Goal: Navigation & Orientation: Find specific page/section

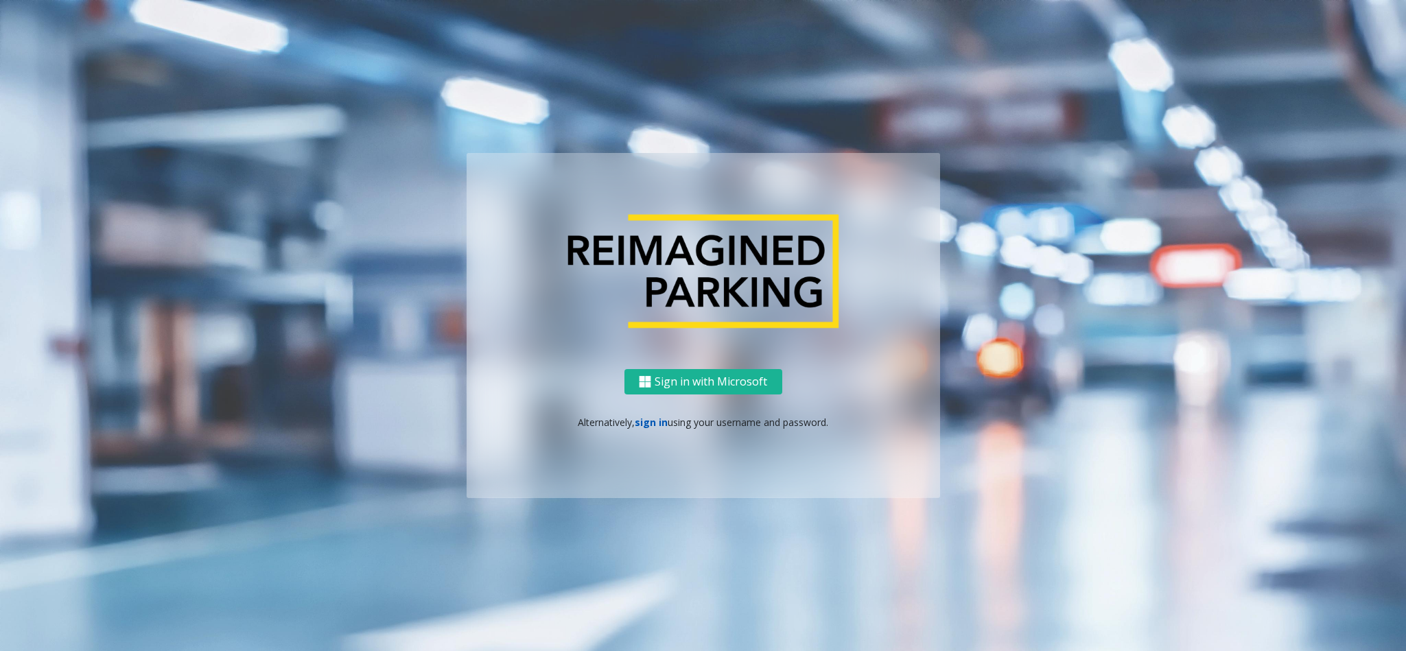
click at [653, 418] on link "sign in" at bounding box center [651, 422] width 33 height 13
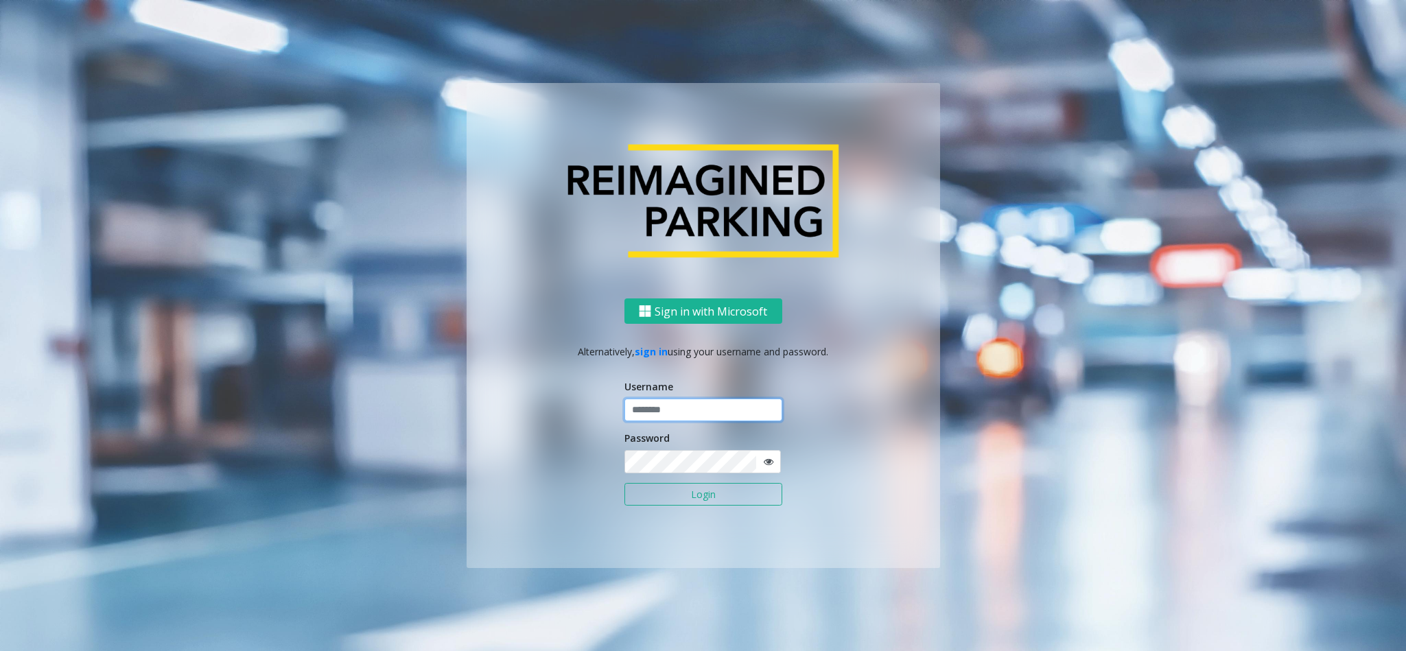
click at [659, 416] on input "text" at bounding box center [703, 410] width 158 height 23
type input "******"
click at [624, 483] on button "Login" at bounding box center [703, 494] width 158 height 23
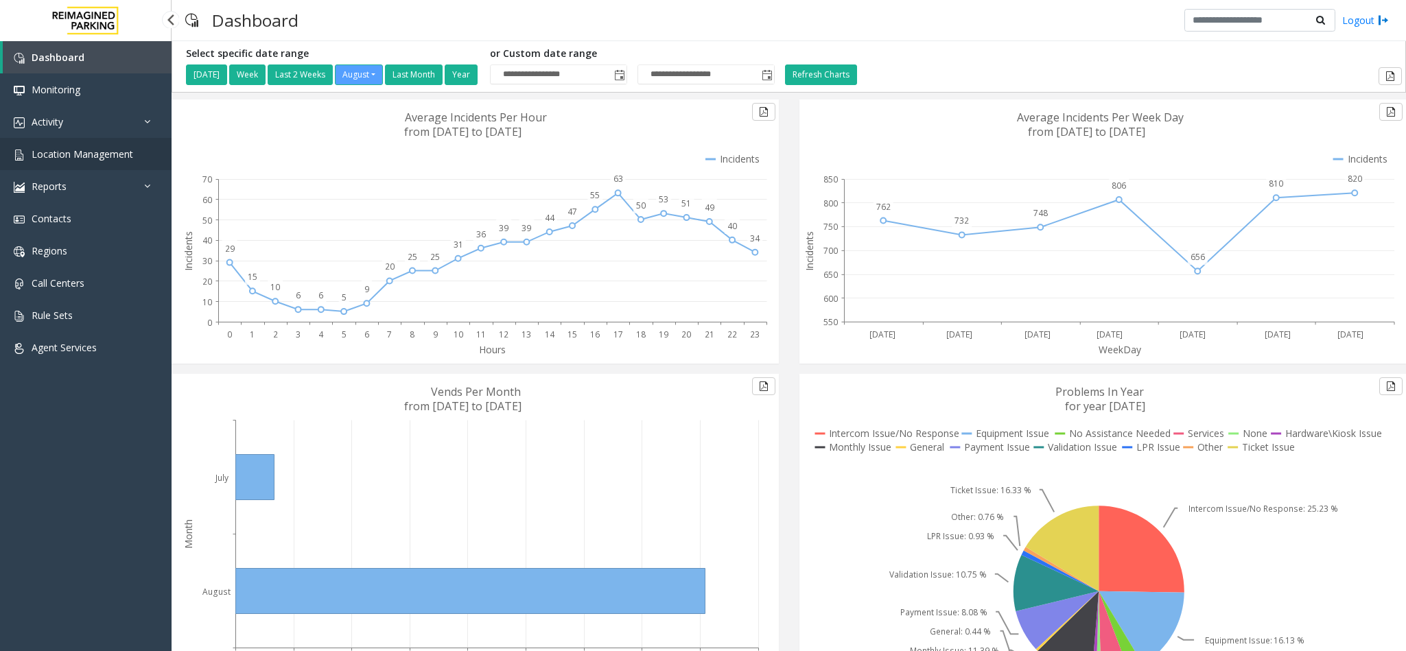
click at [102, 149] on span "Location Management" at bounding box center [83, 154] width 102 height 13
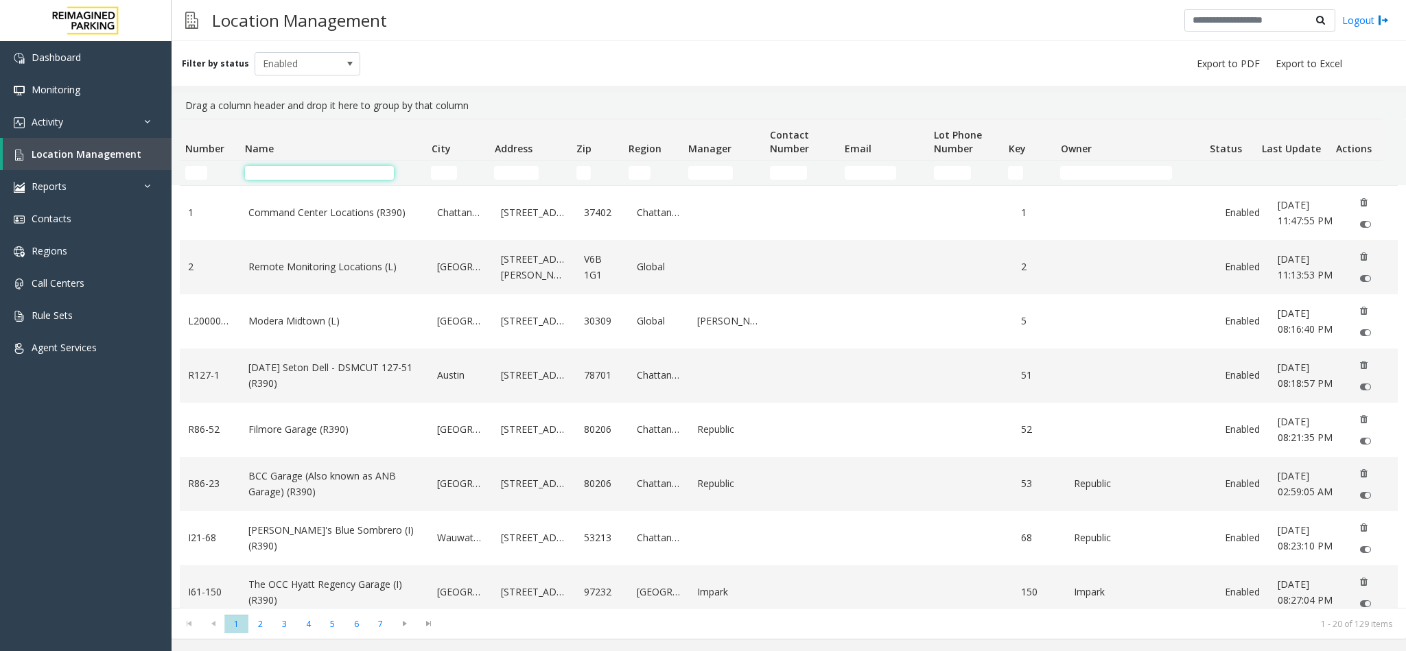
click at [338, 167] on input "Name Filter" at bounding box center [319, 173] width 149 height 14
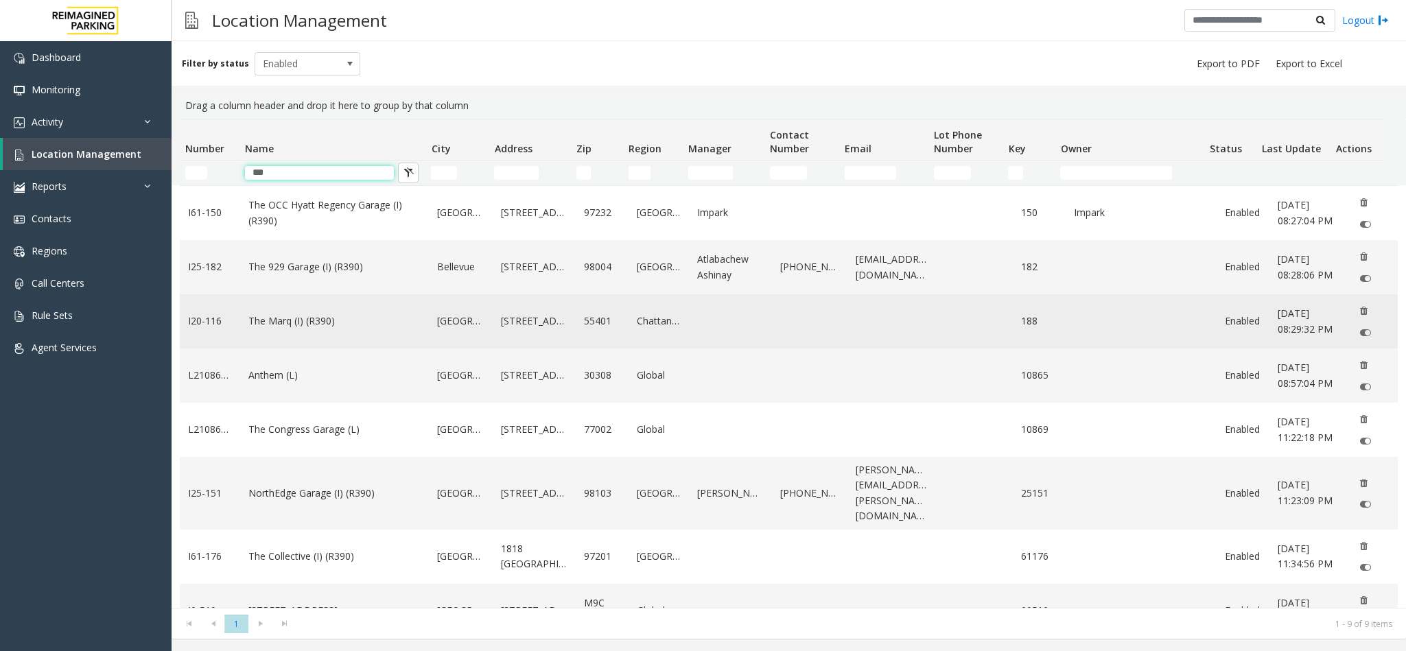
type input "***"
click at [311, 326] on link "The Marq (I) (R390)" at bounding box center [334, 321] width 172 height 15
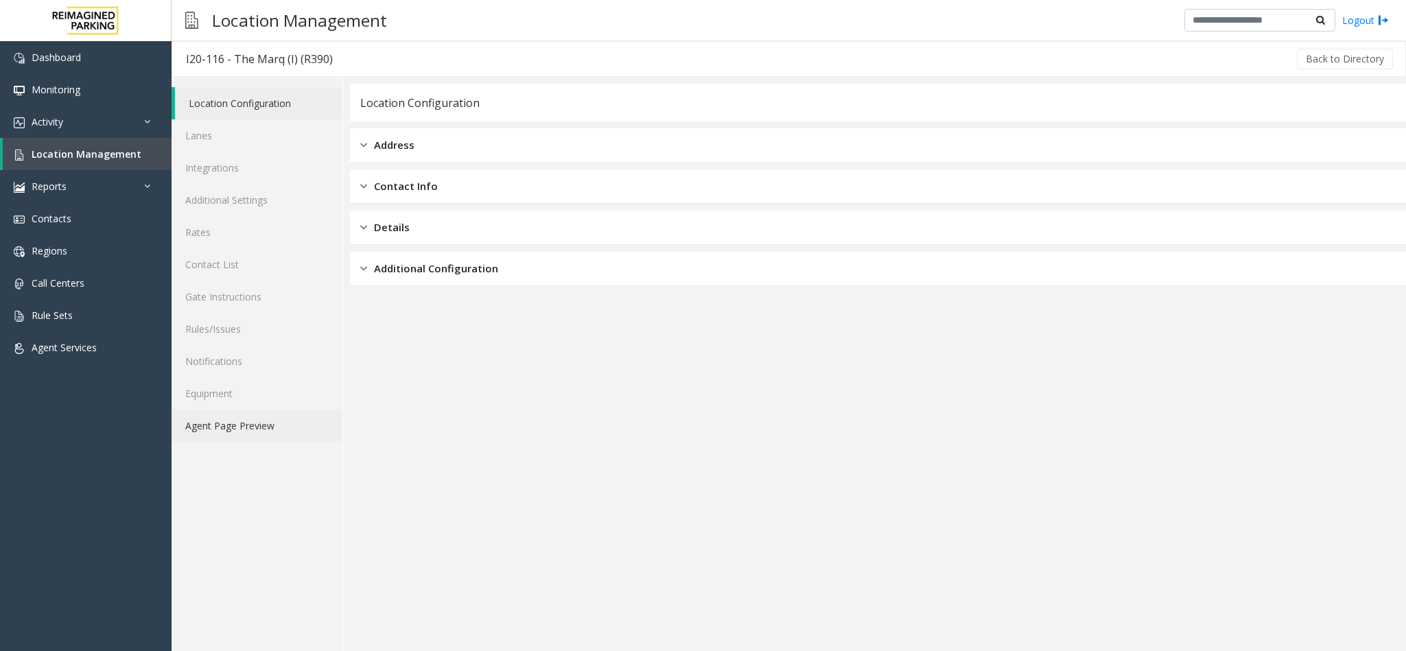
click at [270, 425] on link "Agent Page Preview" at bounding box center [257, 426] width 171 height 32
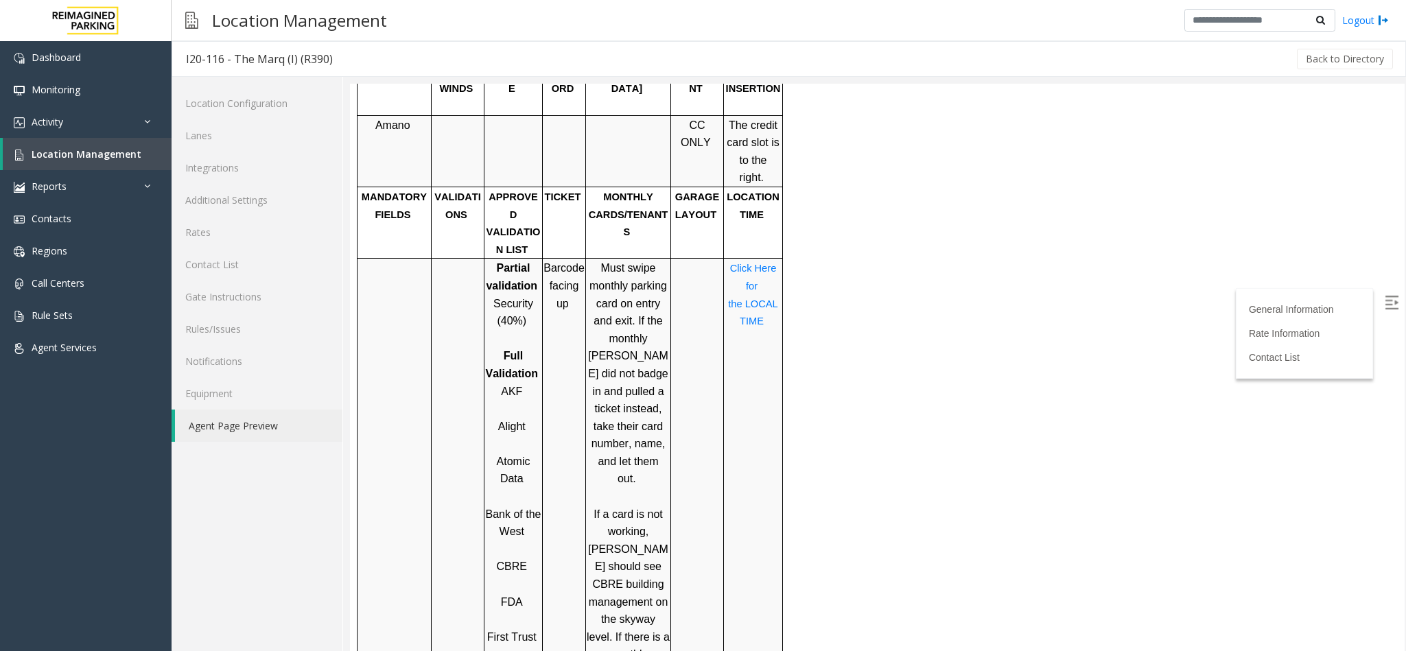
scroll to position [1029, 0]
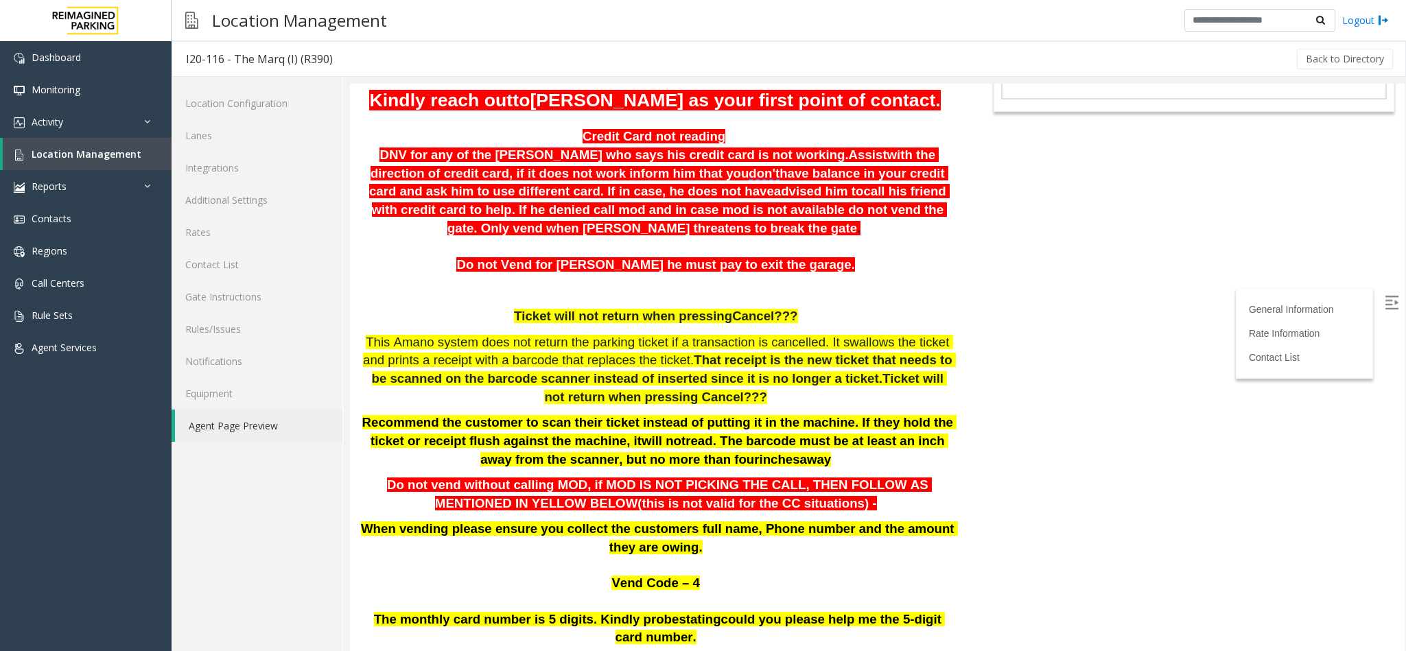
scroll to position [206, 0]
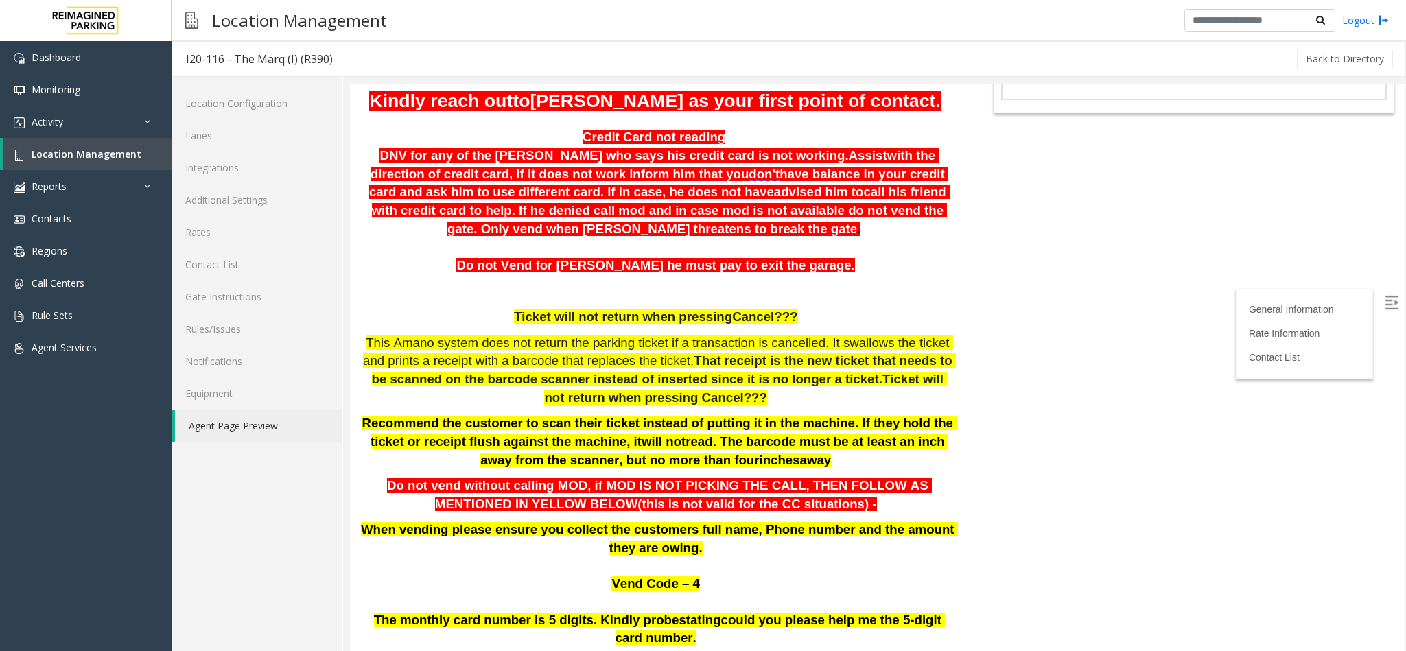
click at [400, 283] on p at bounding box center [657, 292] width 595 height 19
click at [99, 146] on link "Location Management" at bounding box center [87, 154] width 169 height 32
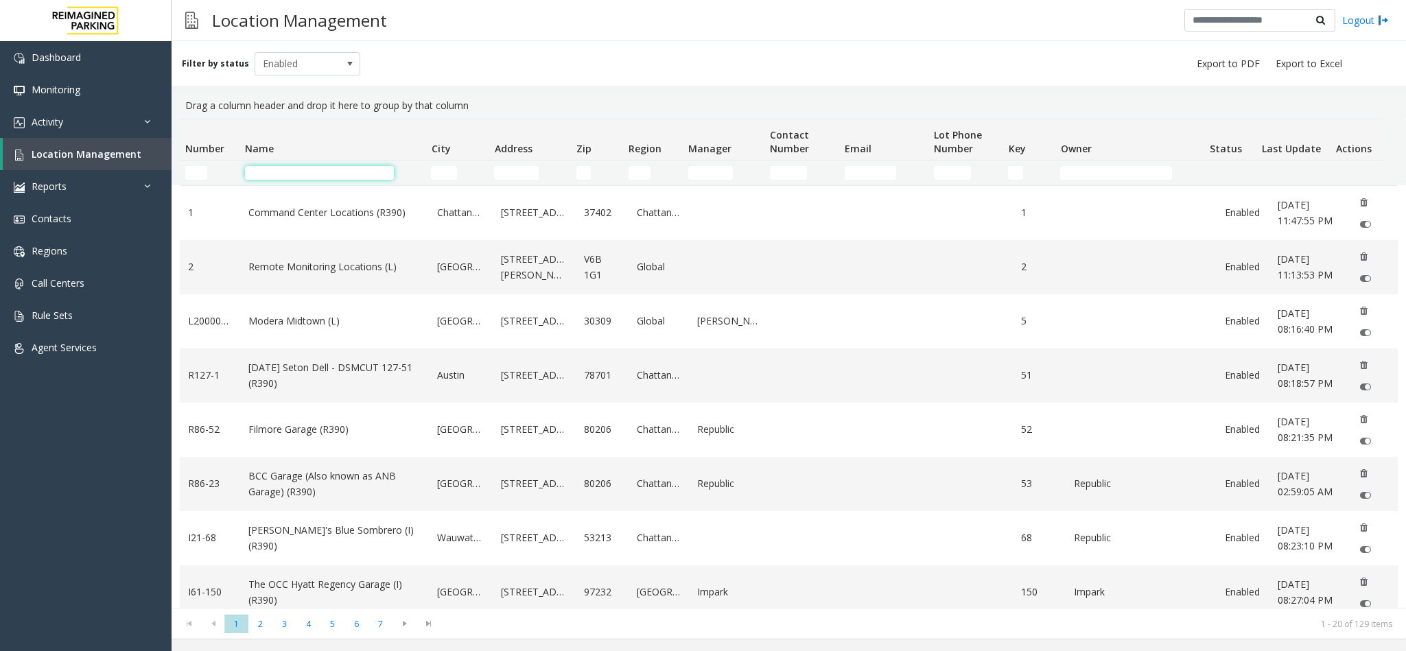
click at [344, 171] on input "Name Filter" at bounding box center [319, 173] width 149 height 14
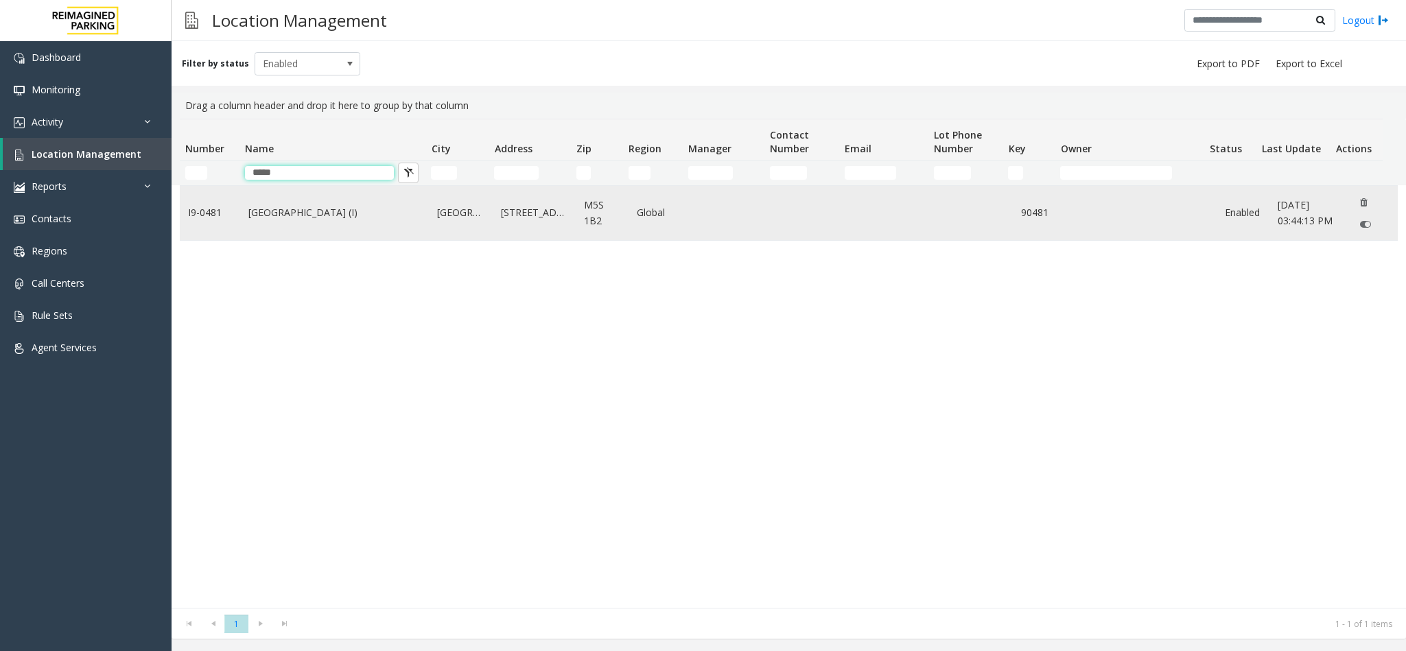
type input "*****"
click at [312, 216] on link "Women's College Hospital (I)" at bounding box center [334, 212] width 172 height 15
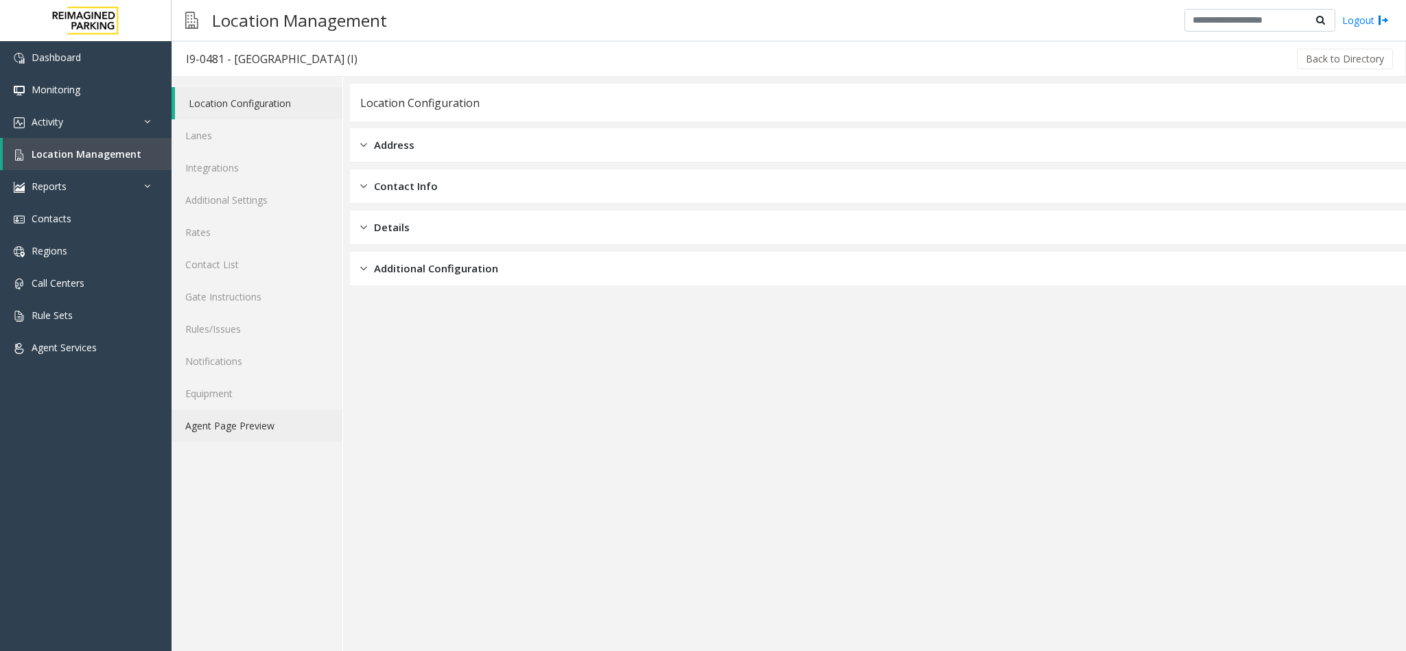
click at [248, 425] on link "Agent Page Preview" at bounding box center [257, 426] width 171 height 32
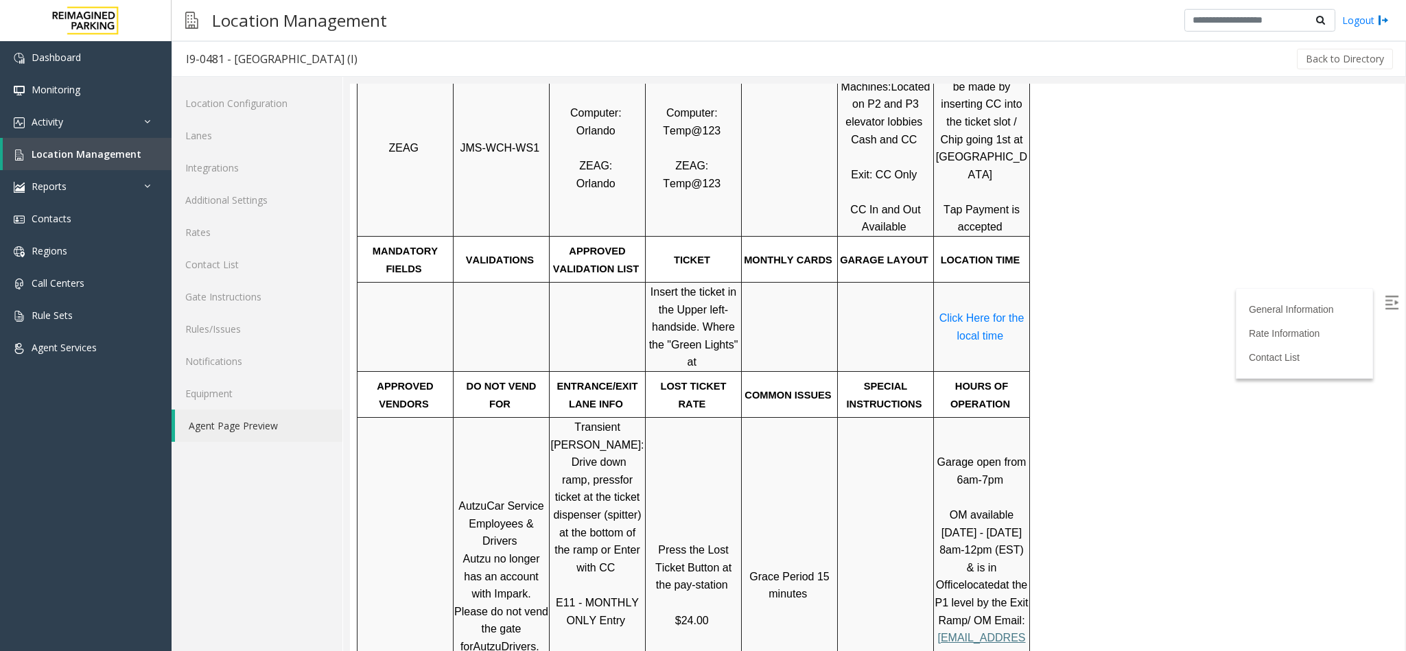
scroll to position [515, 0]
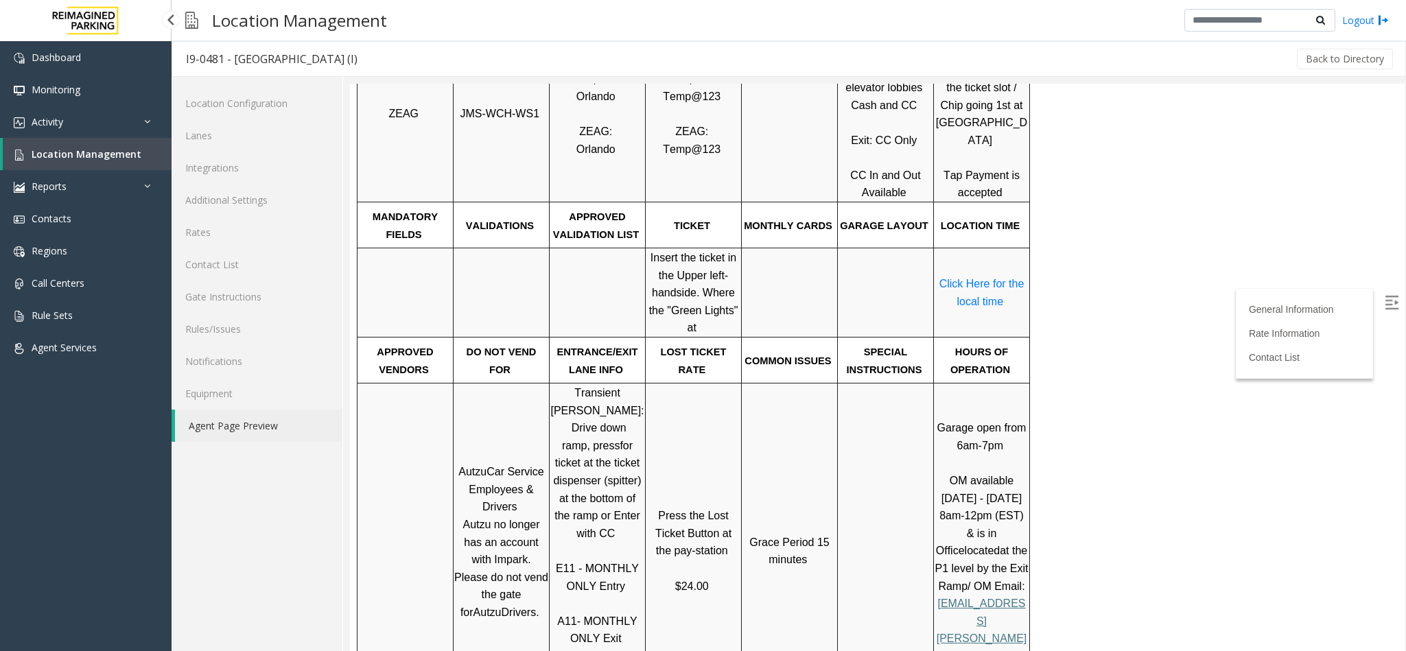
click at [121, 165] on link "Location Management" at bounding box center [87, 154] width 169 height 32
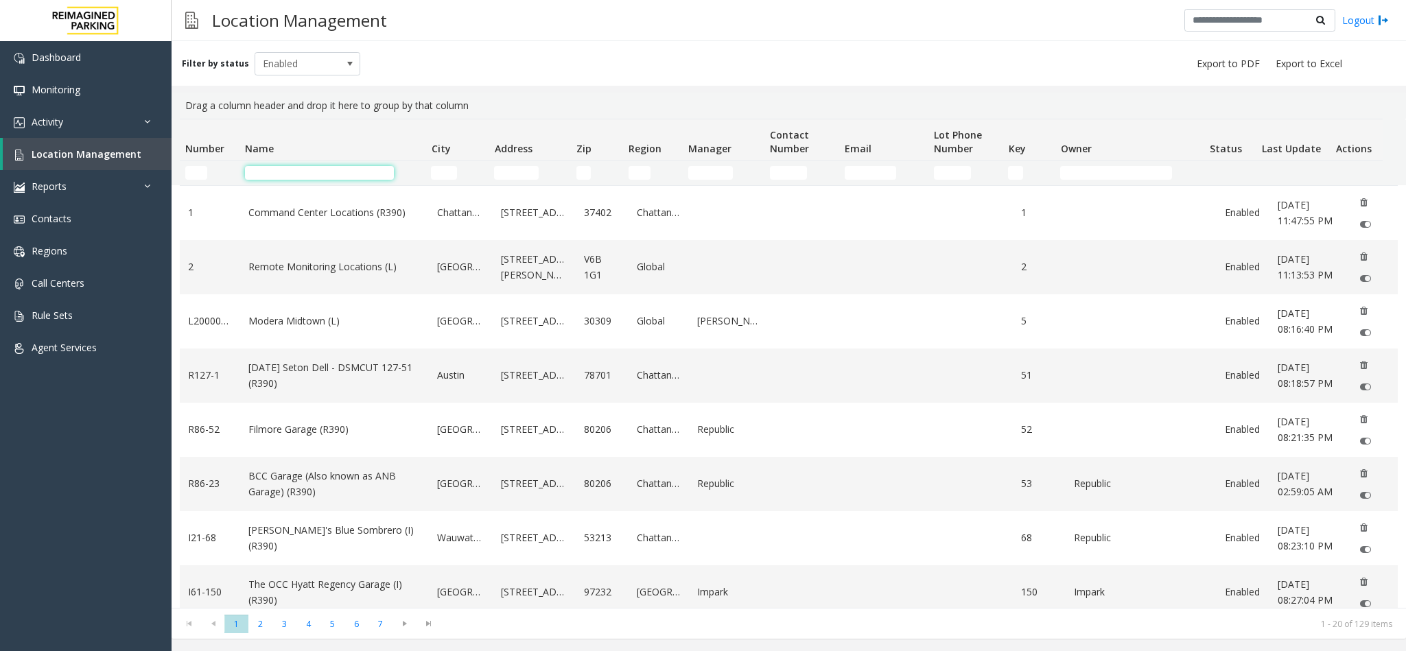
click at [305, 176] on input "Name Filter" at bounding box center [319, 173] width 149 height 14
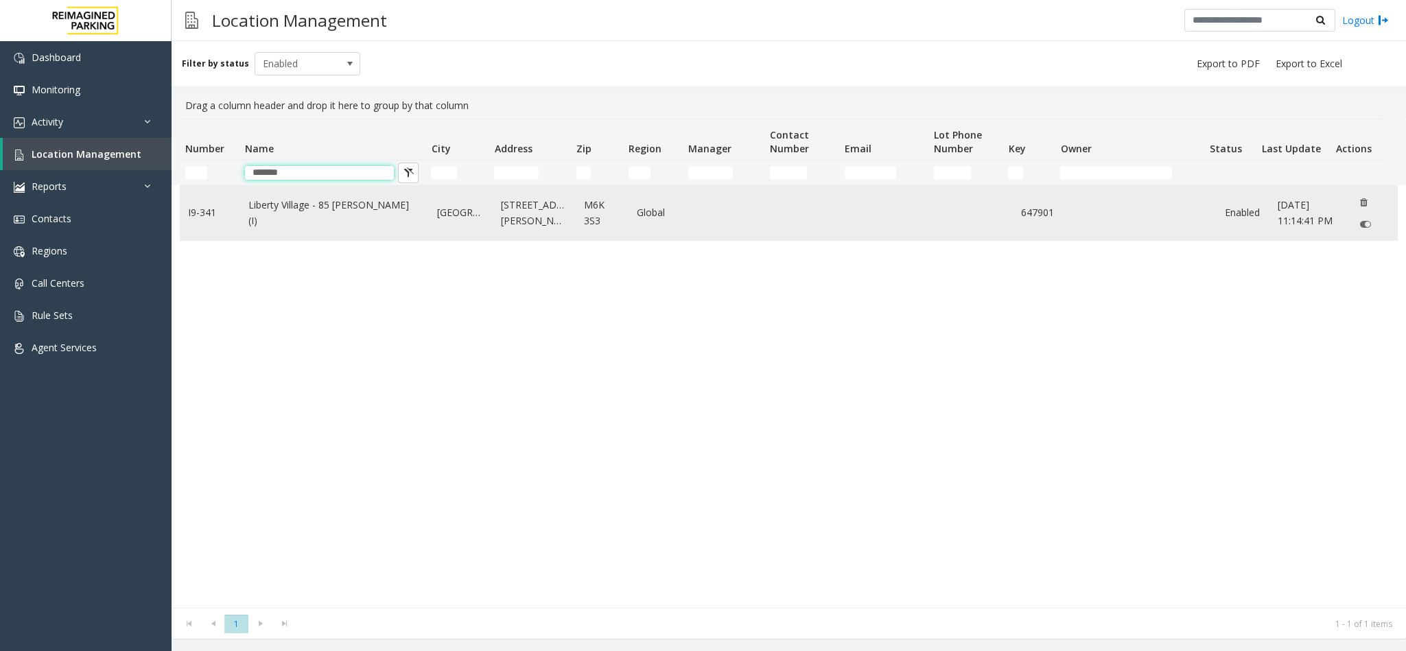
type input "*******"
click at [327, 204] on td "Liberty Village - 85 Hanna (I)" at bounding box center [334, 213] width 189 height 54
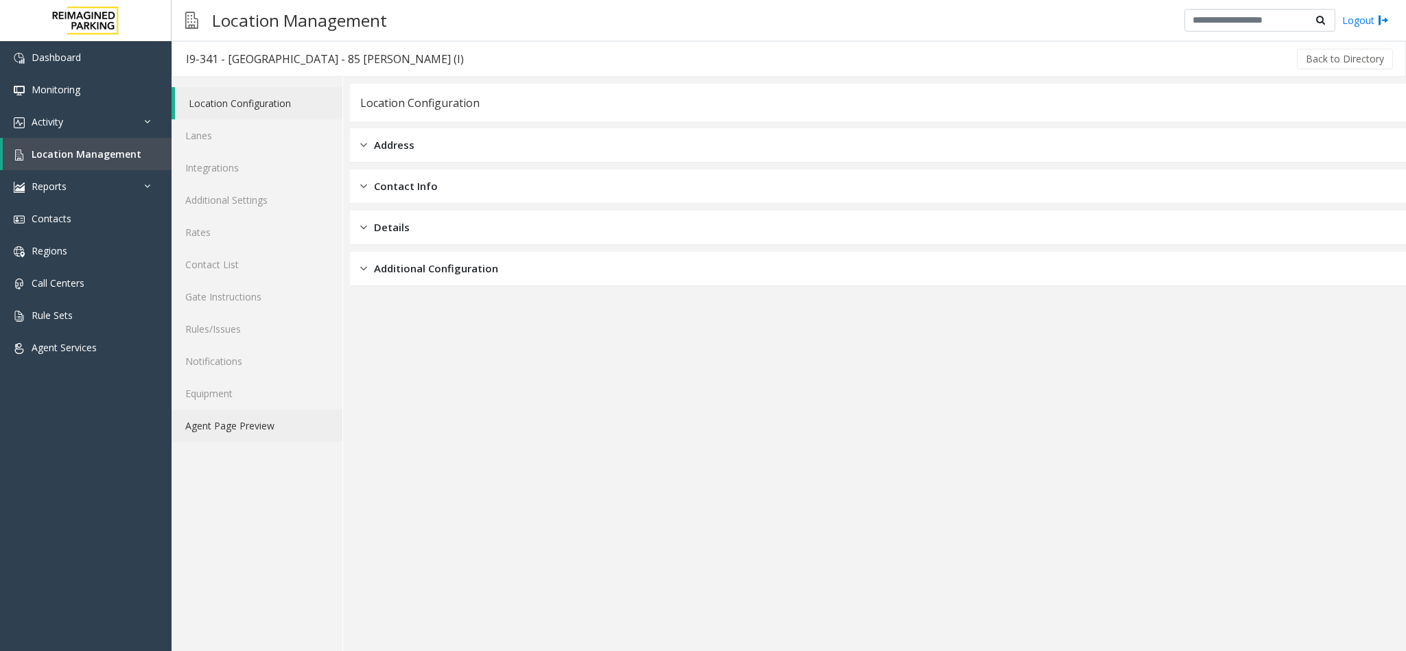
click at [287, 425] on link "Agent Page Preview" at bounding box center [257, 426] width 171 height 32
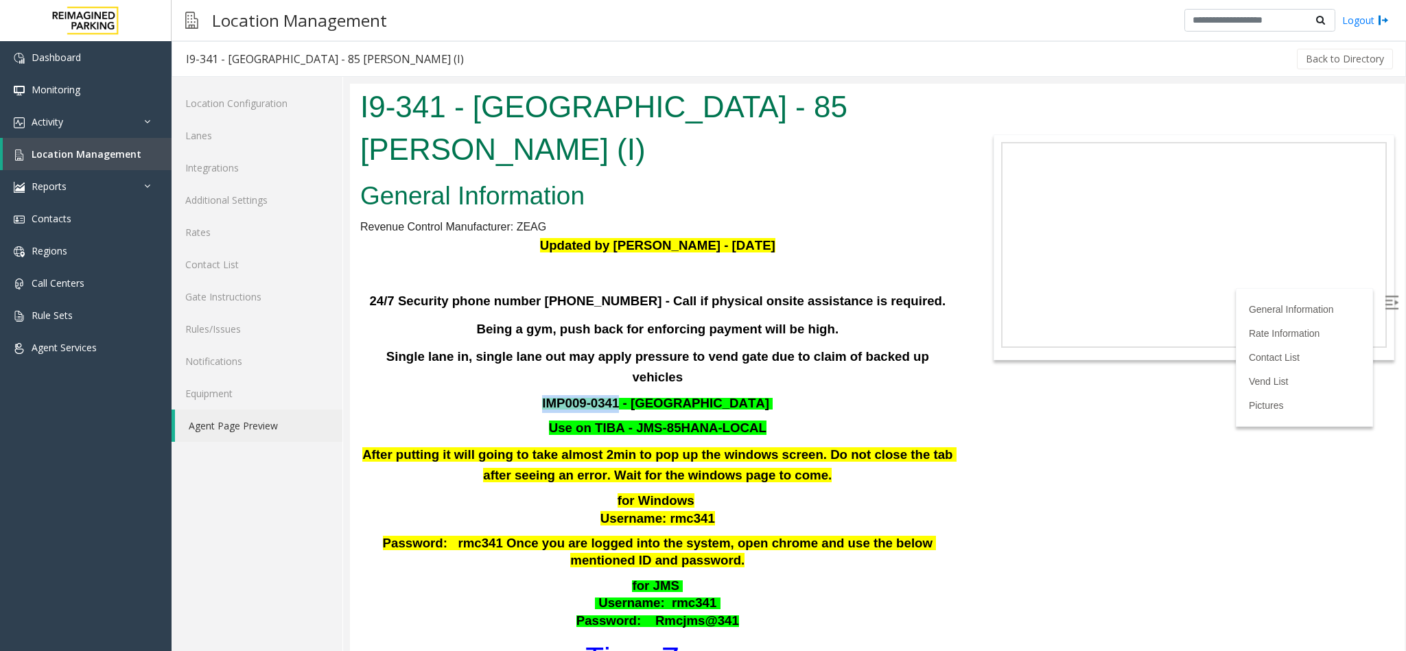
drag, startPoint x: 622, startPoint y: 340, endPoint x: 540, endPoint y: 333, distance: 81.9
click at [540, 395] on p "IMP009-0341 - KING LIBERTY VILLAGE" at bounding box center [658, 404] width 598 height 18
copy span "IMP009-0341"
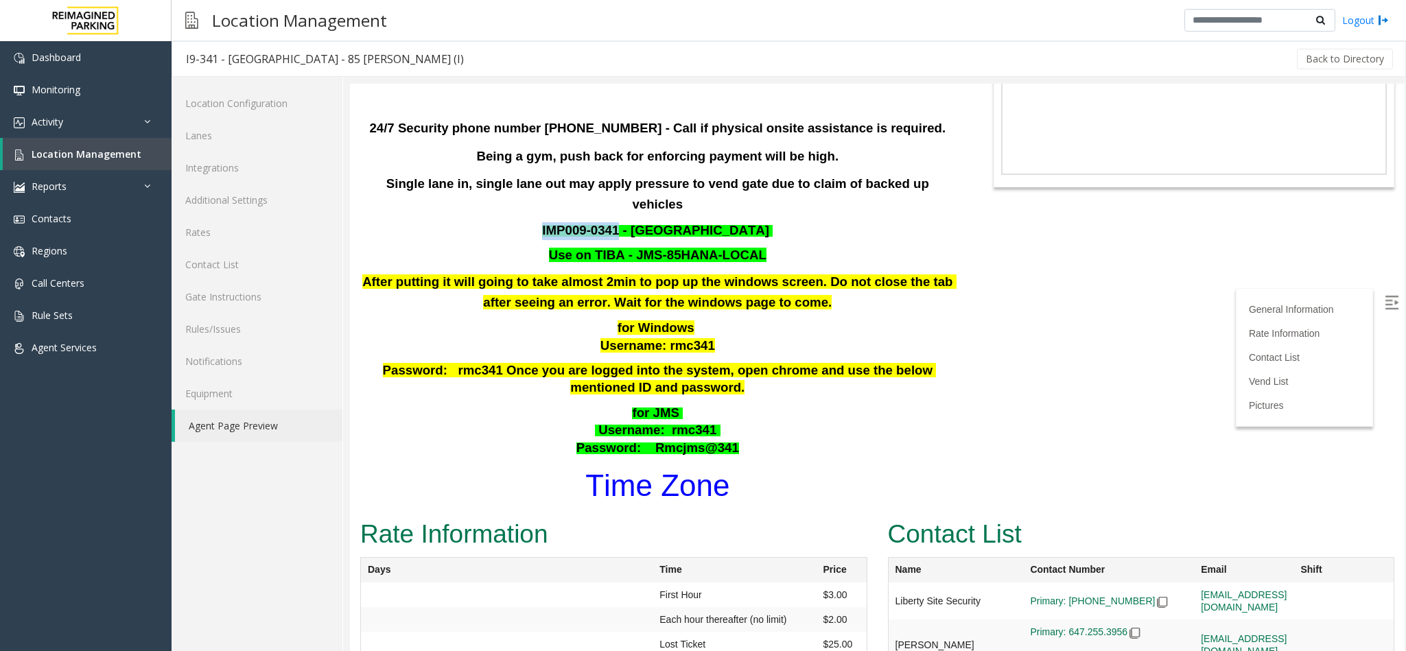
scroll to position [206, 0]
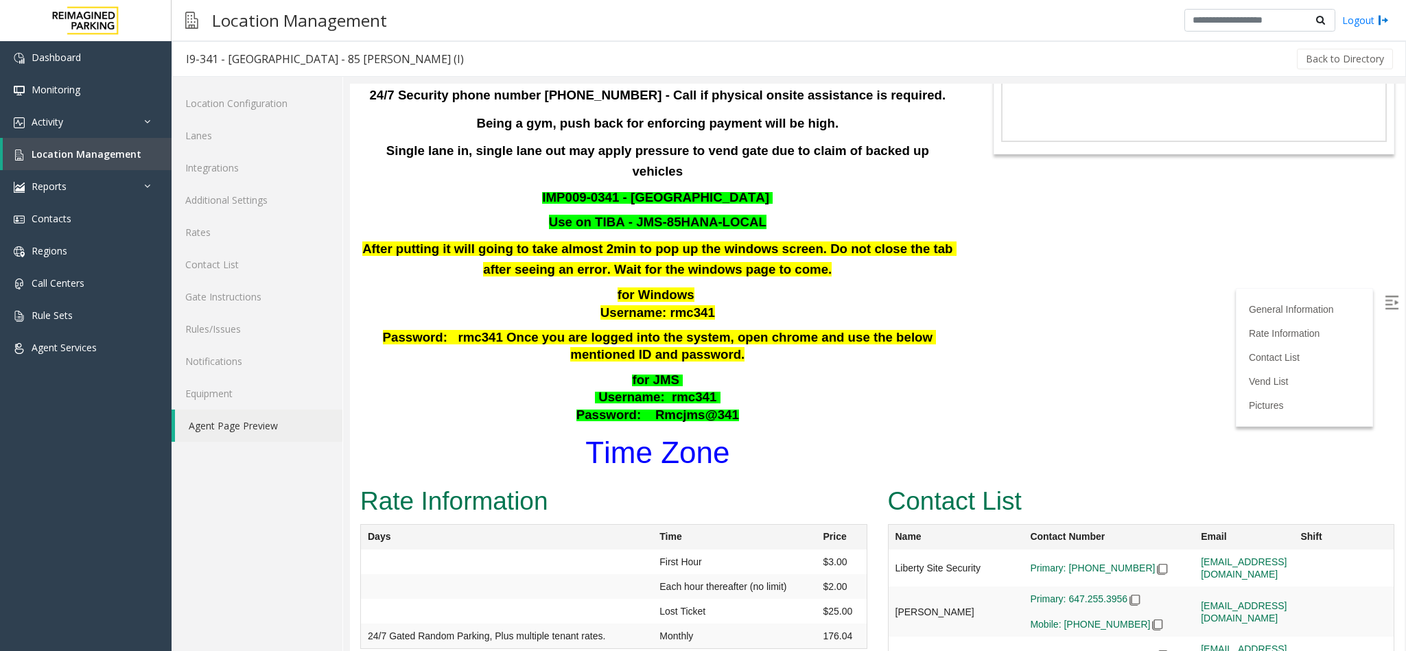
click at [758, 287] on p "for Windows Username: rmc341" at bounding box center [658, 304] width 598 height 35
click at [664, 373] on span "for JMS" at bounding box center [655, 380] width 47 height 14
click at [860, 432] on h1 "Time Zone" at bounding box center [658, 453] width 598 height 43
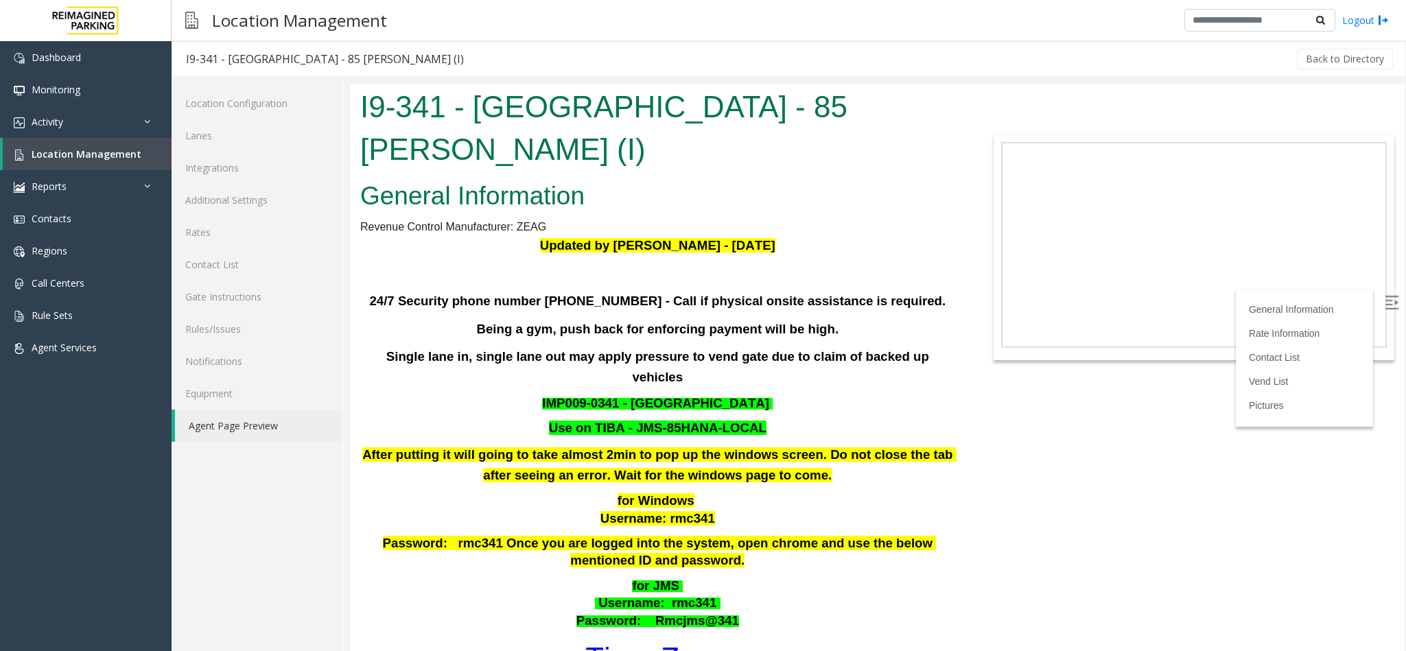
scroll to position [103, 0]
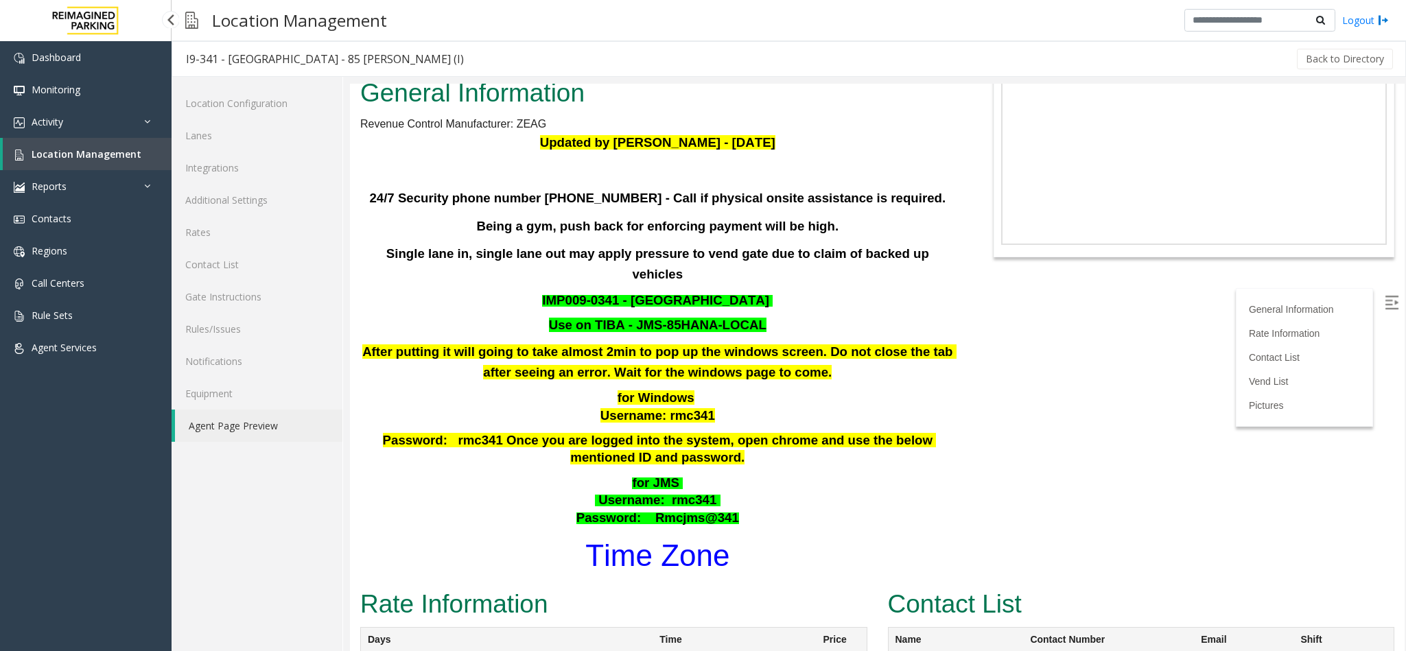
click at [107, 153] on span "Location Management" at bounding box center [87, 154] width 110 height 13
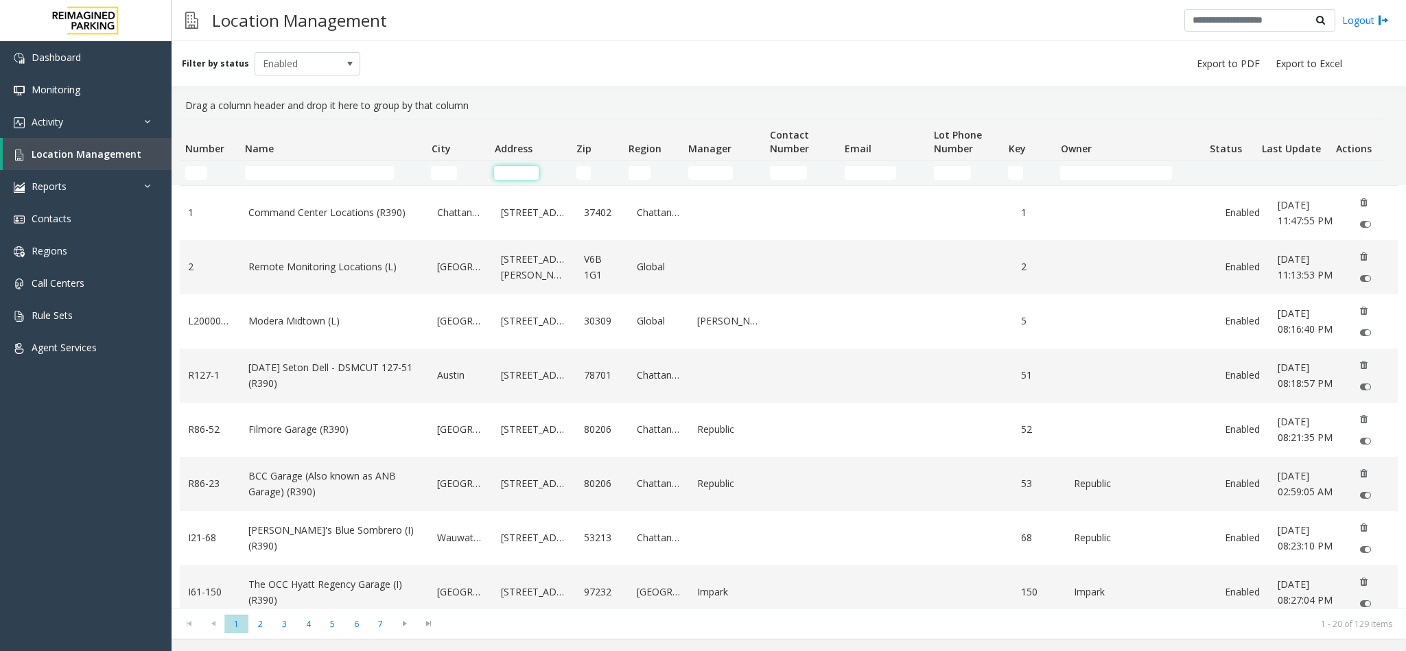
click at [517, 174] on input "Address Filter" at bounding box center [516, 173] width 45 height 14
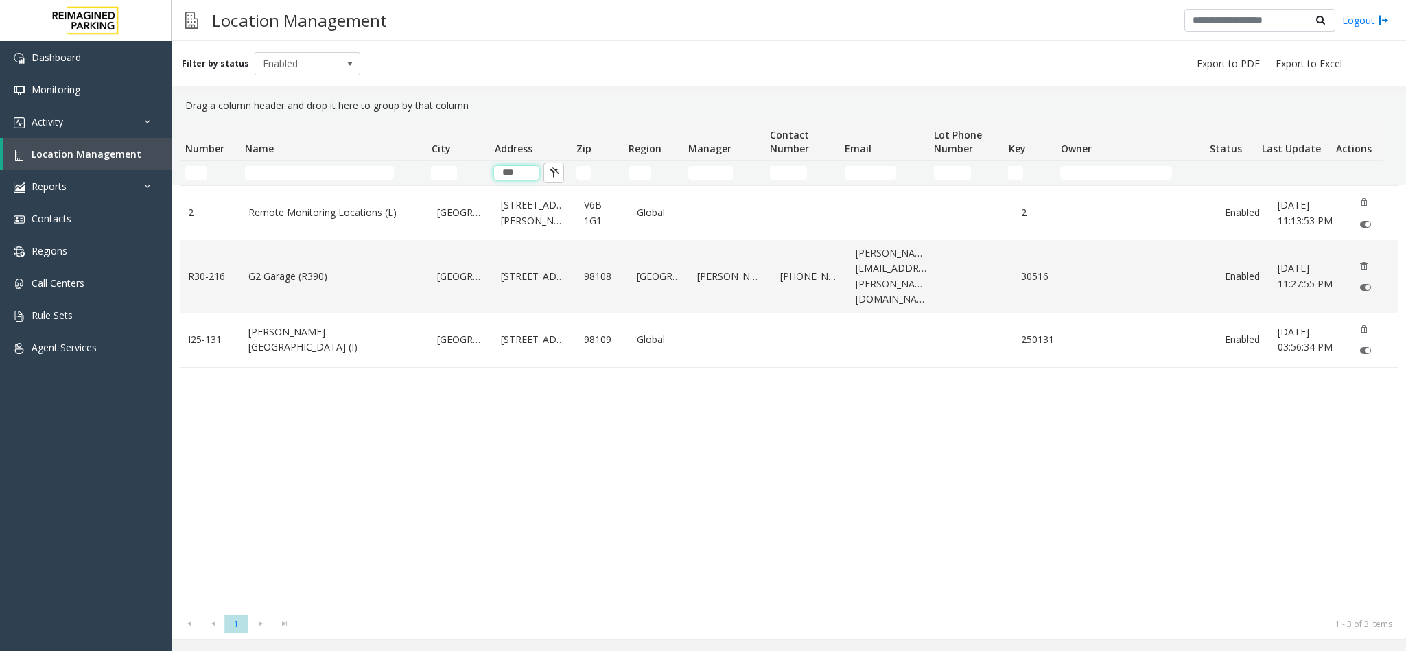
type input "***"
click at [69, 156] on span "Location Management" at bounding box center [87, 154] width 110 height 13
click at [270, 175] on input "Name Filter" at bounding box center [319, 173] width 149 height 14
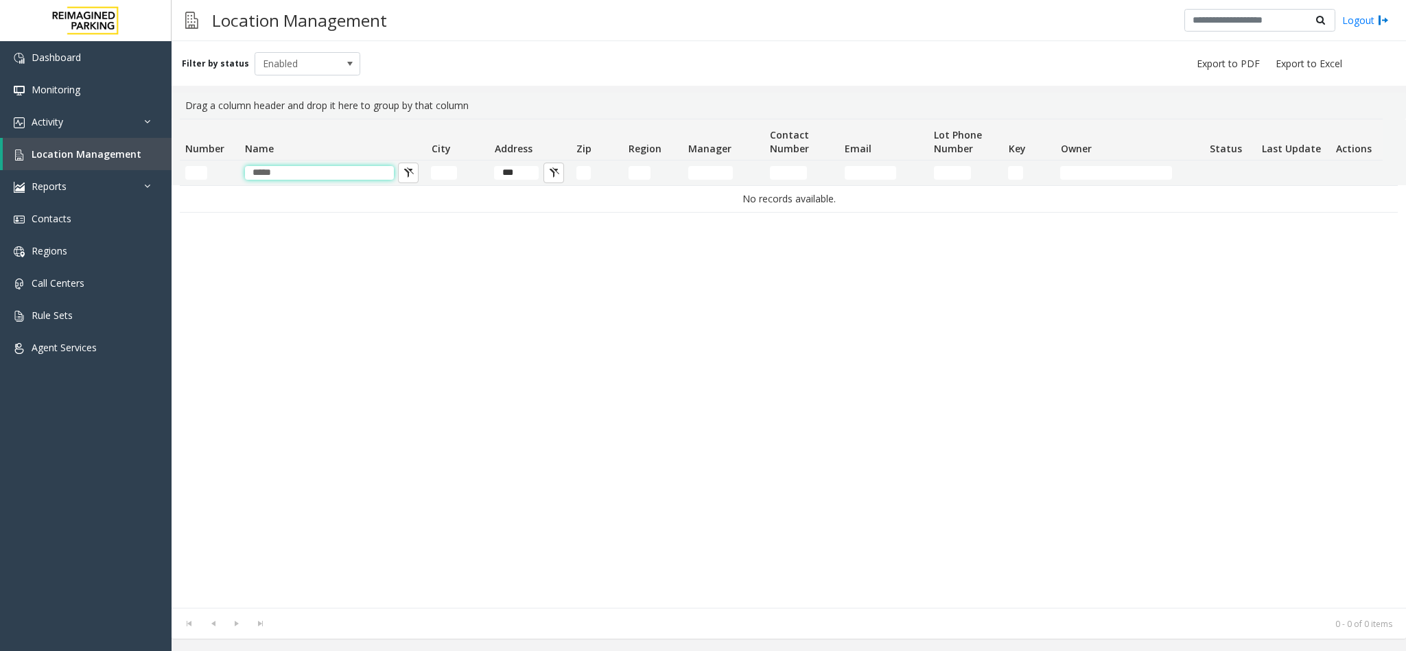
type input "*****"
click at [525, 173] on input "***" at bounding box center [516, 173] width 45 height 14
type input "*"
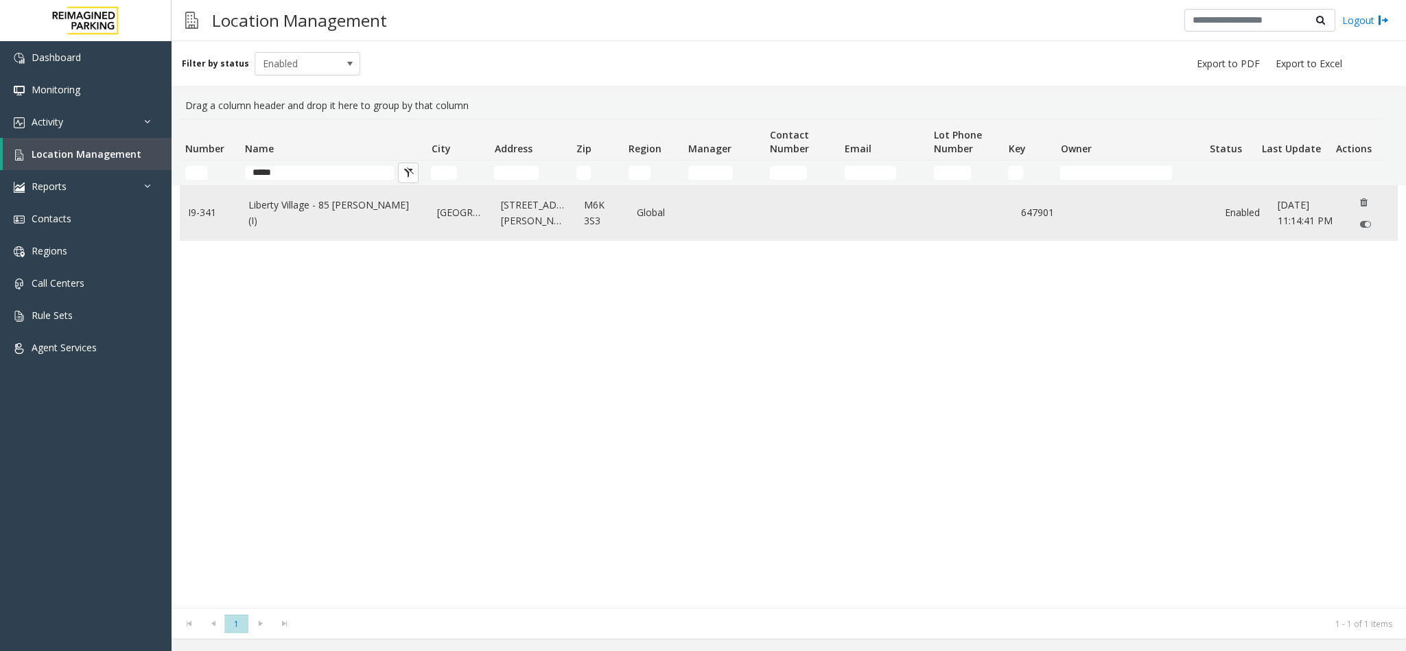
click at [328, 207] on link "Liberty Village - 85 Hanna (I)" at bounding box center [334, 213] width 172 height 31
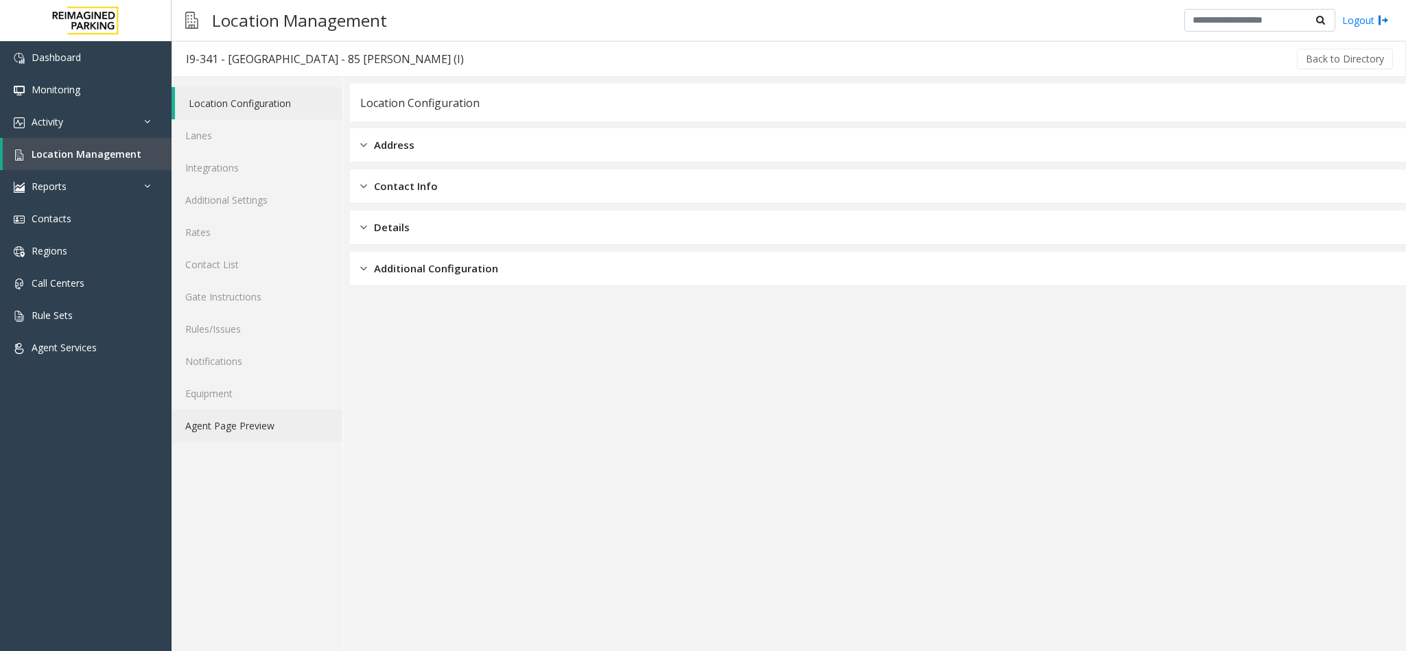
click at [266, 418] on link "Agent Page Preview" at bounding box center [257, 426] width 171 height 32
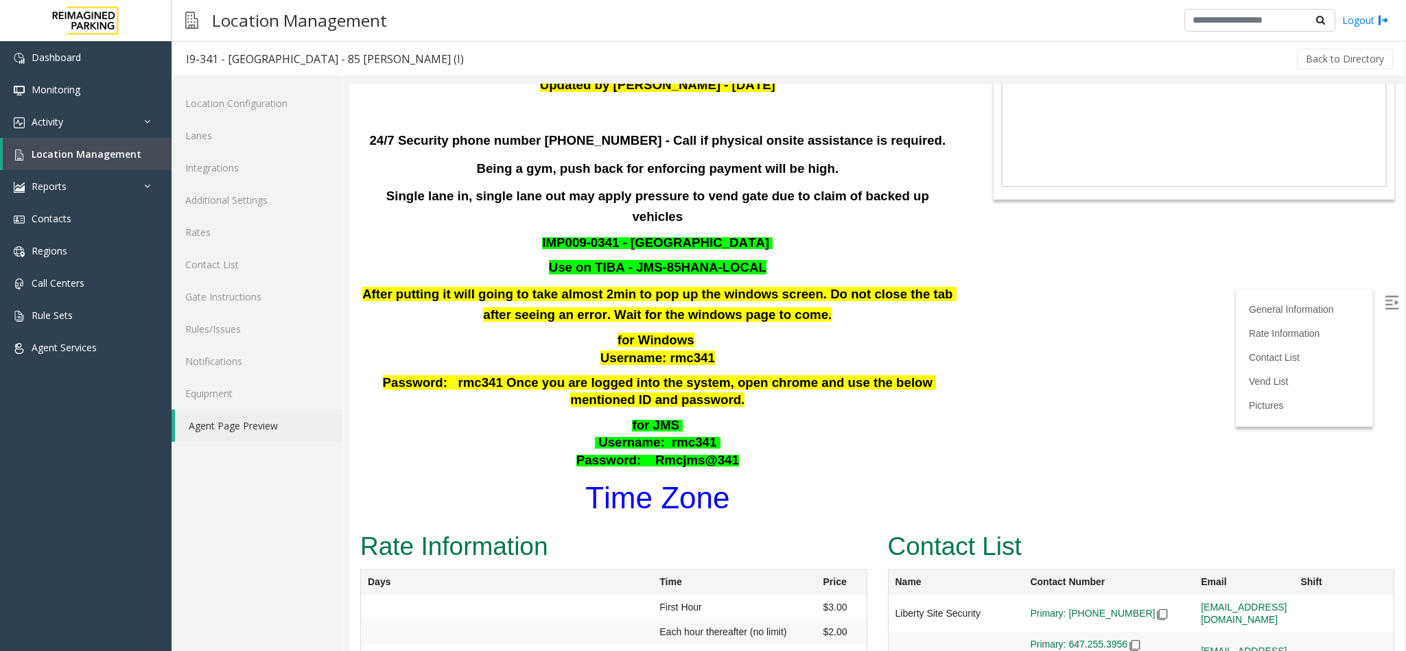
scroll to position [206, 0]
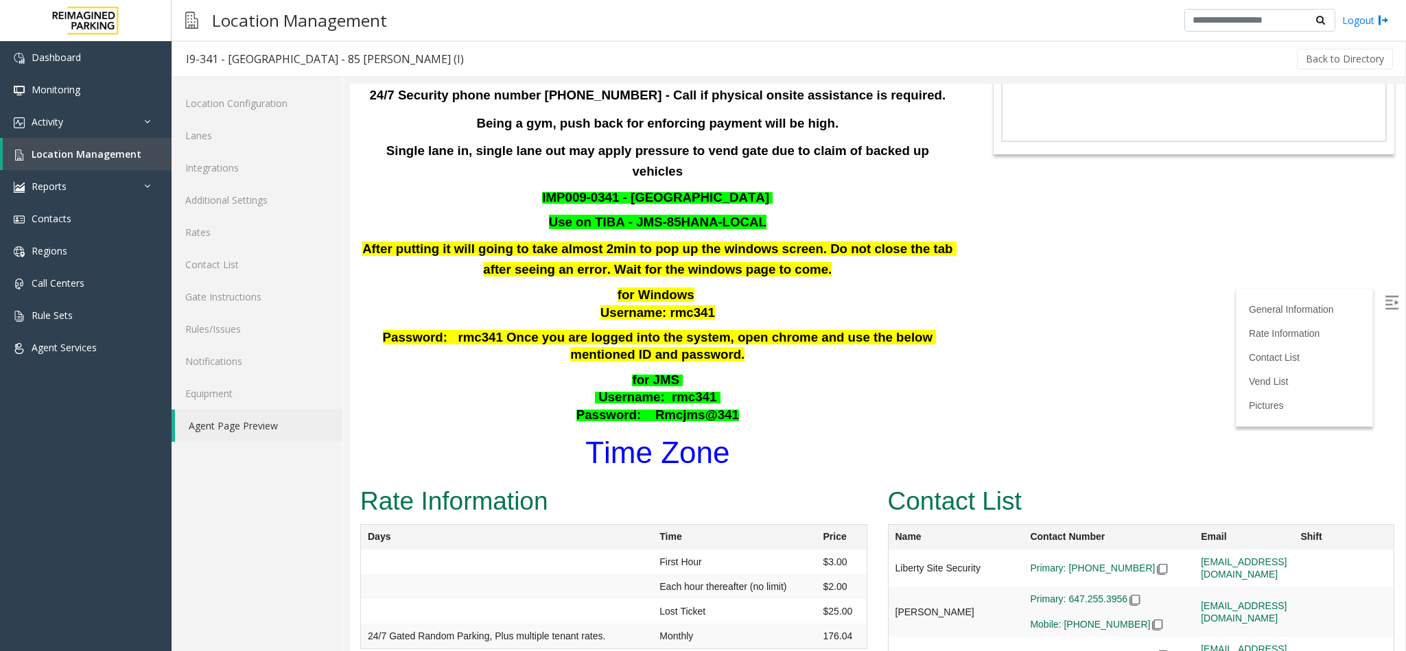
click at [680, 436] on font "Time Zone" at bounding box center [657, 453] width 144 height 34
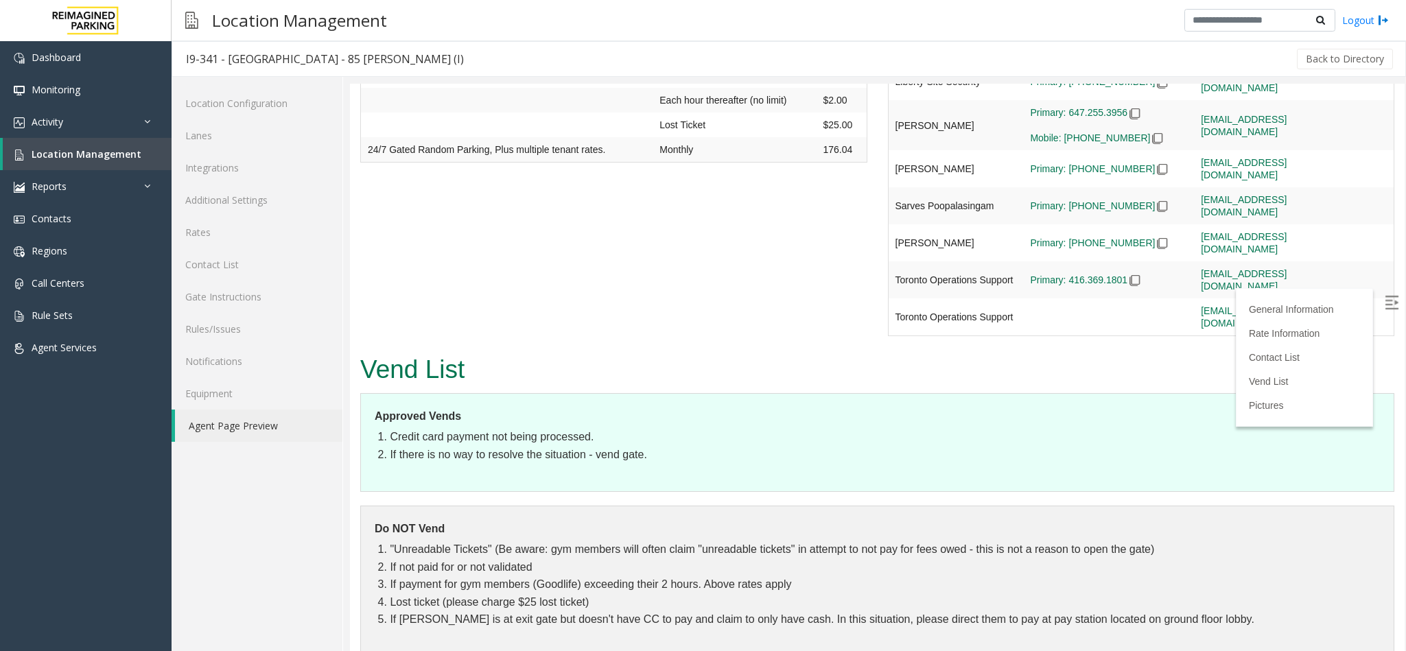
scroll to position [694, 0]
drag, startPoint x: 384, startPoint y: 371, endPoint x: 663, endPoint y: 374, distance: 279.3
click at [663, 444] on li "If there is no way to resolve the situation - vend gate." at bounding box center [885, 453] width 990 height 18
click at [681, 395] on dl "Approved Vends Credit card payment not being processed. If there is no way to r…" at bounding box center [877, 440] width 1034 height 99
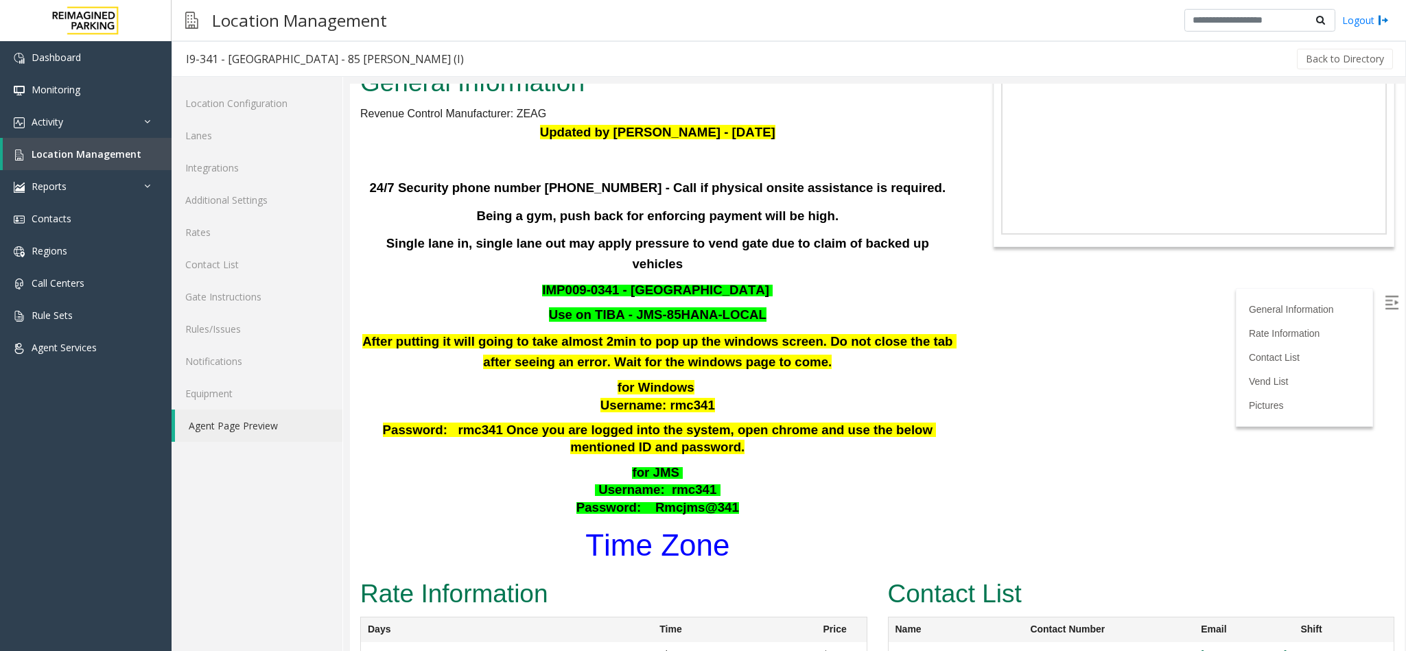
scroll to position [77, 0]
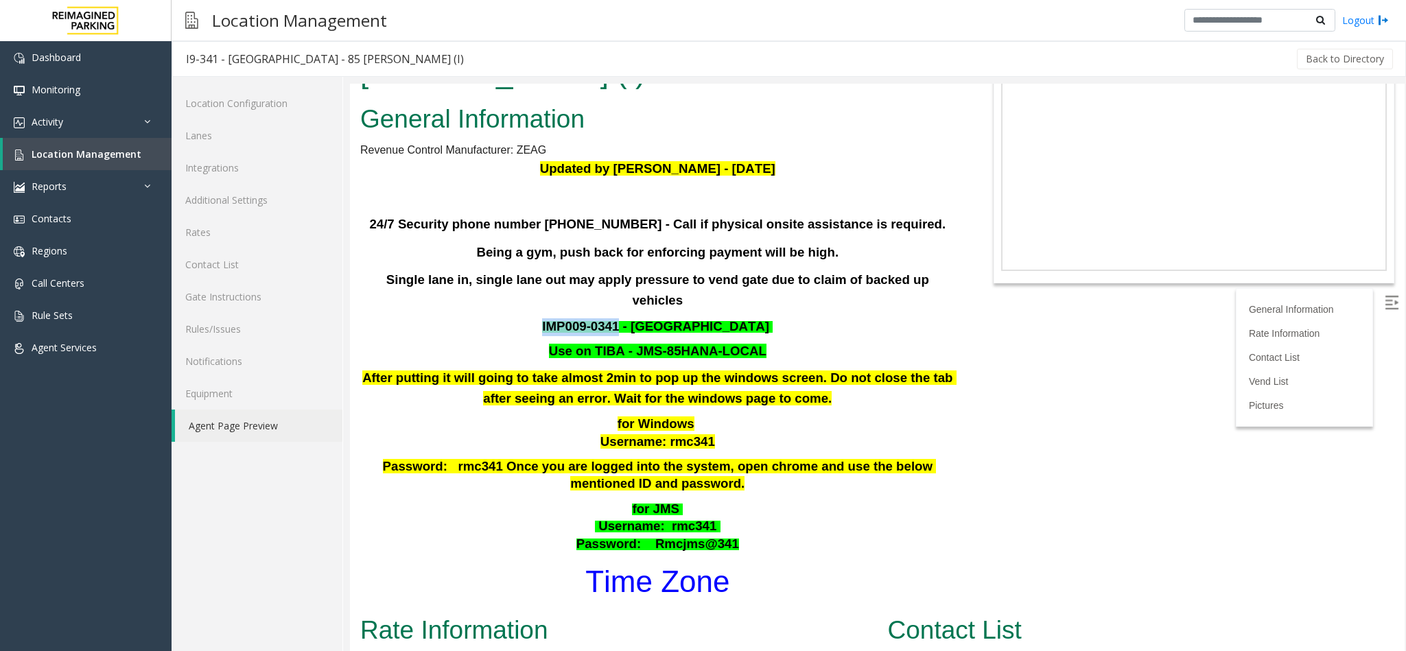
drag, startPoint x: 622, startPoint y: 263, endPoint x: 546, endPoint y: 267, distance: 76.9
click at [546, 318] on p "IMP009-0341 - KING LIBERTY VILLAGE" at bounding box center [658, 327] width 598 height 18
copy span "IMP009-0341"
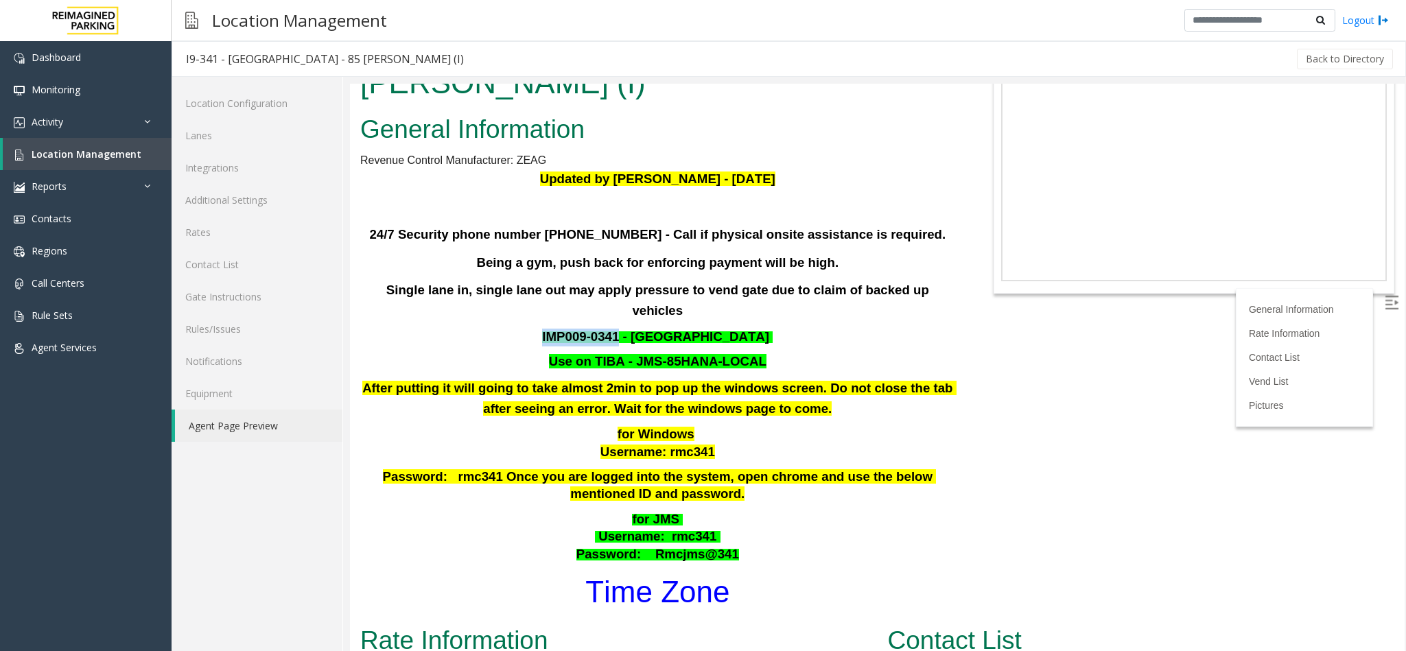
scroll to position [103, 0]
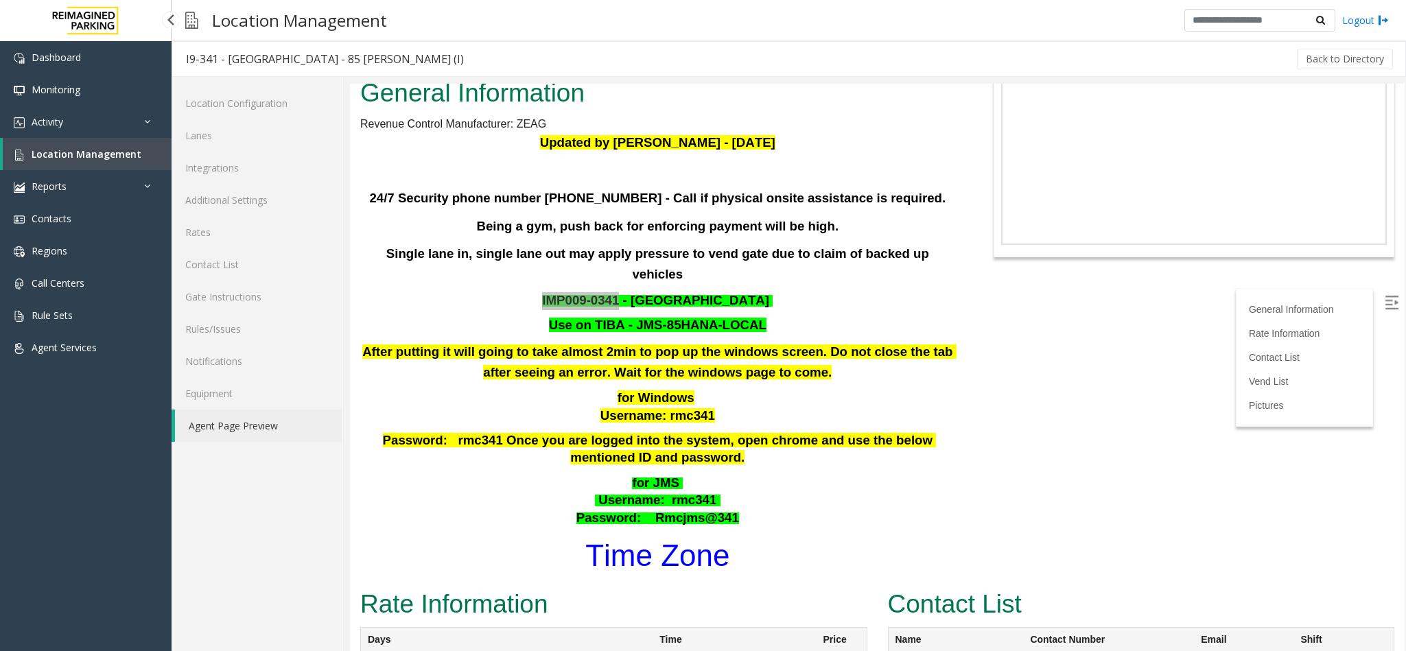
click at [86, 159] on span "Location Management" at bounding box center [87, 154] width 110 height 13
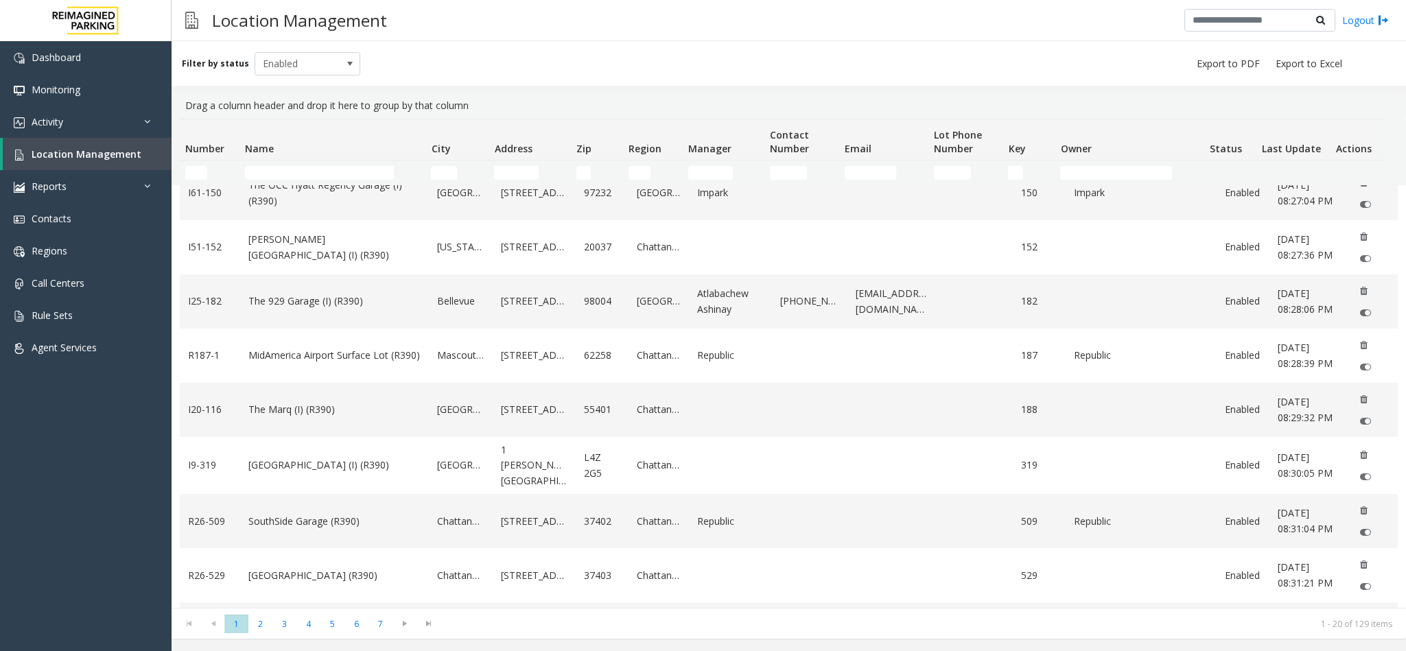
scroll to position [412, 0]
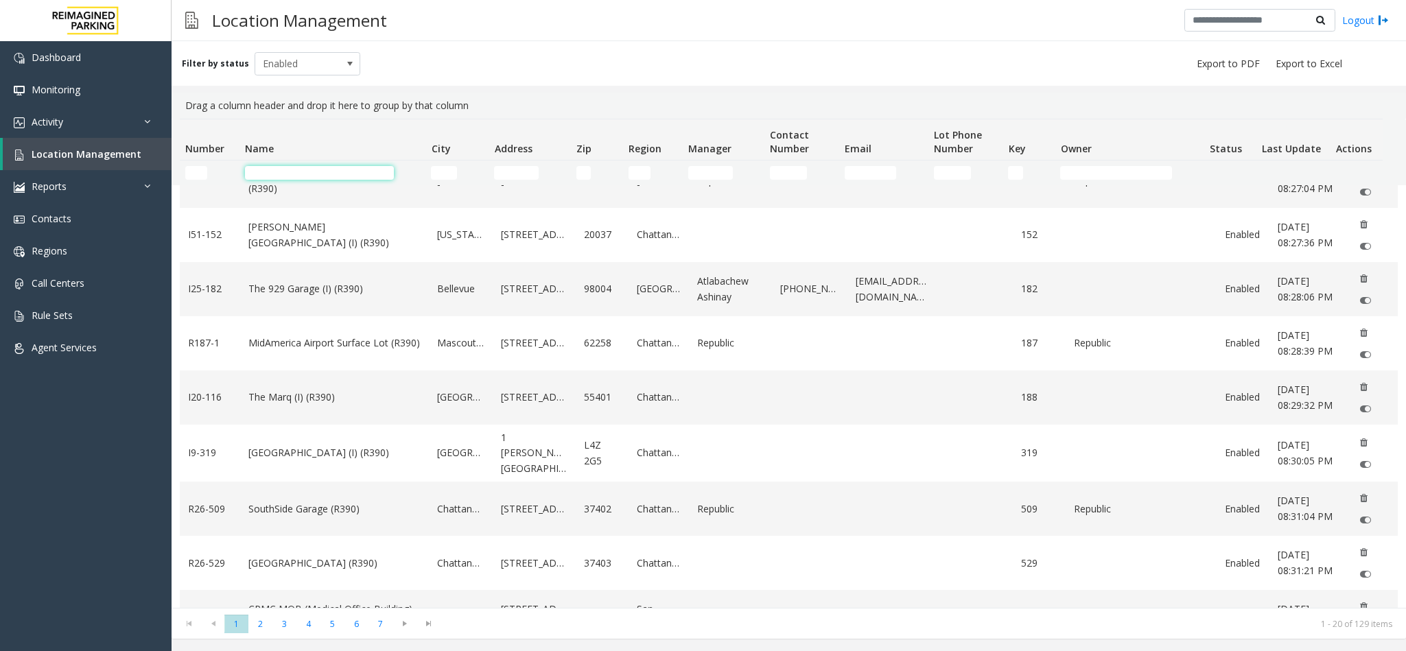
click at [346, 171] on input "Name Filter" at bounding box center [319, 173] width 149 height 14
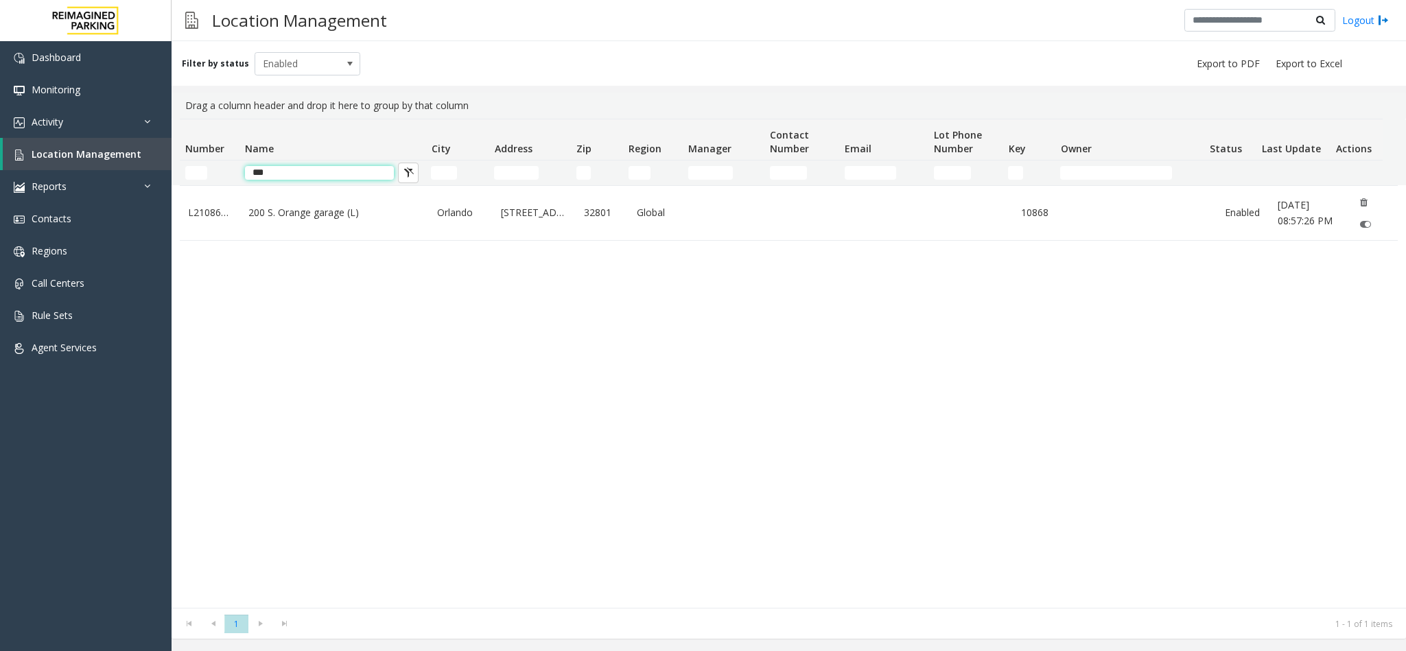
scroll to position [0, 0]
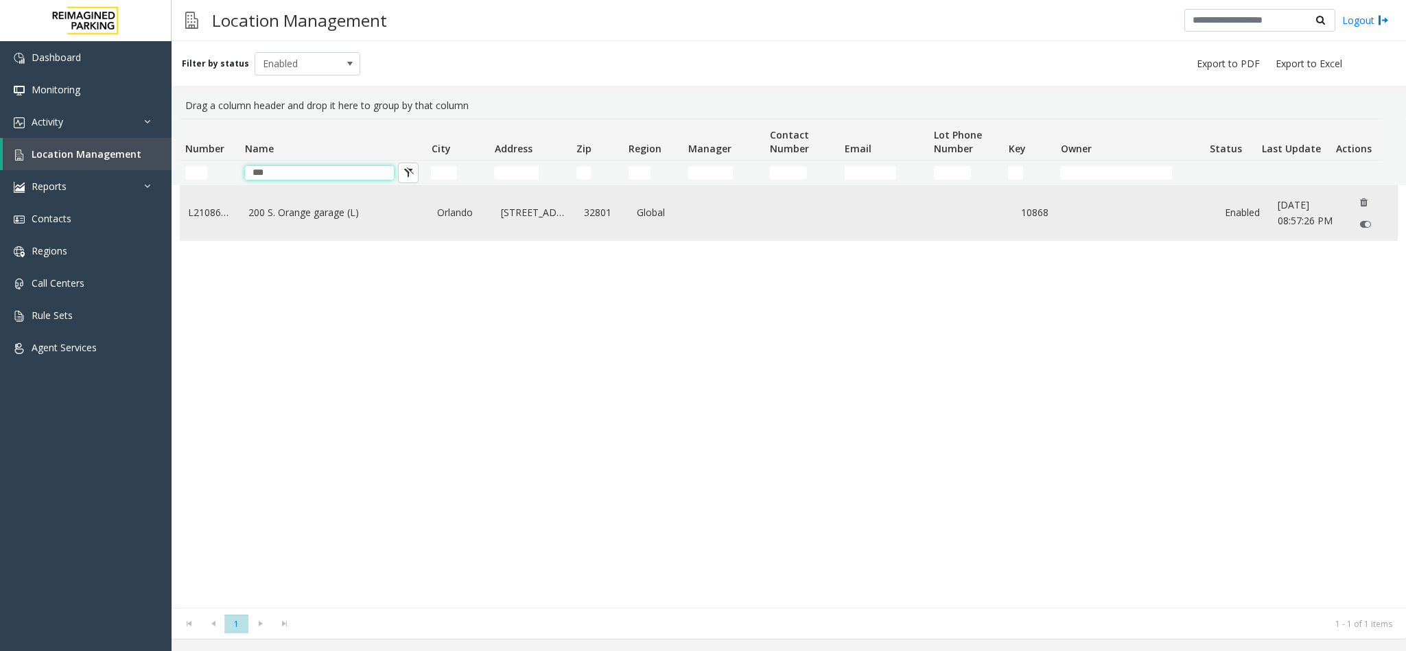
type input "***"
click at [336, 206] on link "200 S. Orange garage (L)" at bounding box center [334, 212] width 172 height 15
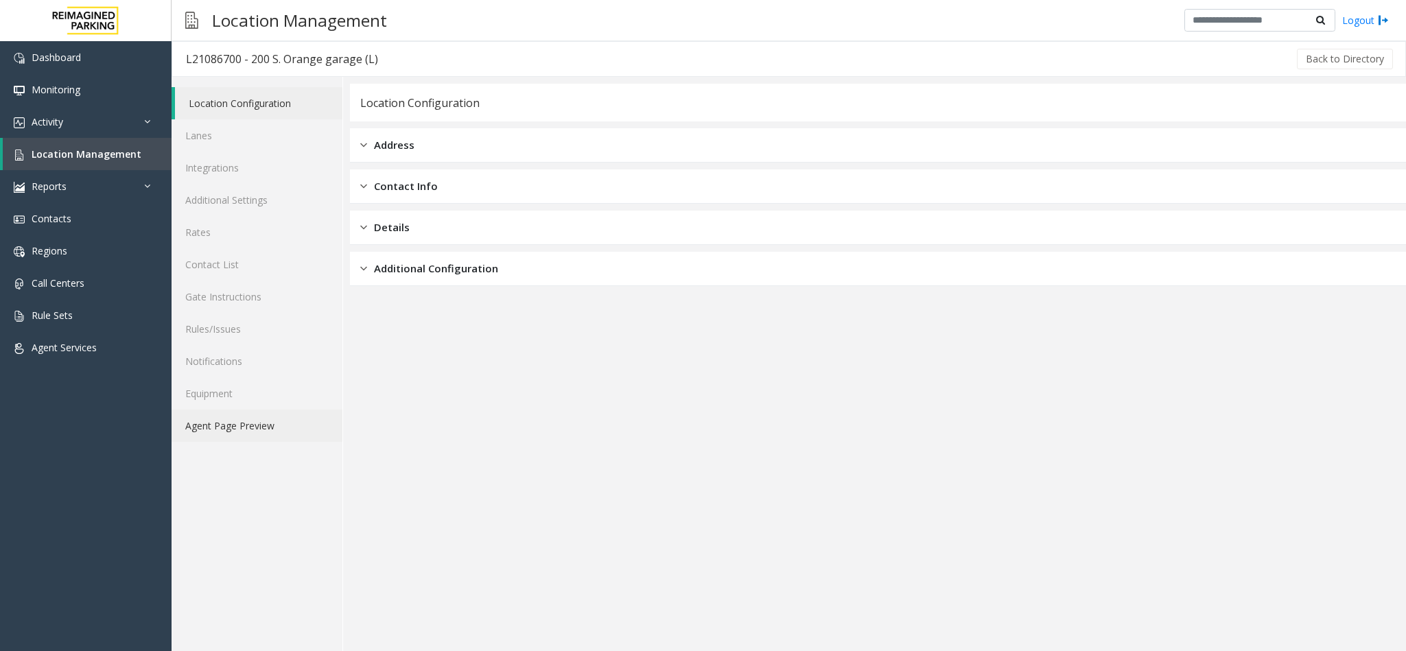
click at [316, 423] on link "Agent Page Preview" at bounding box center [257, 426] width 171 height 32
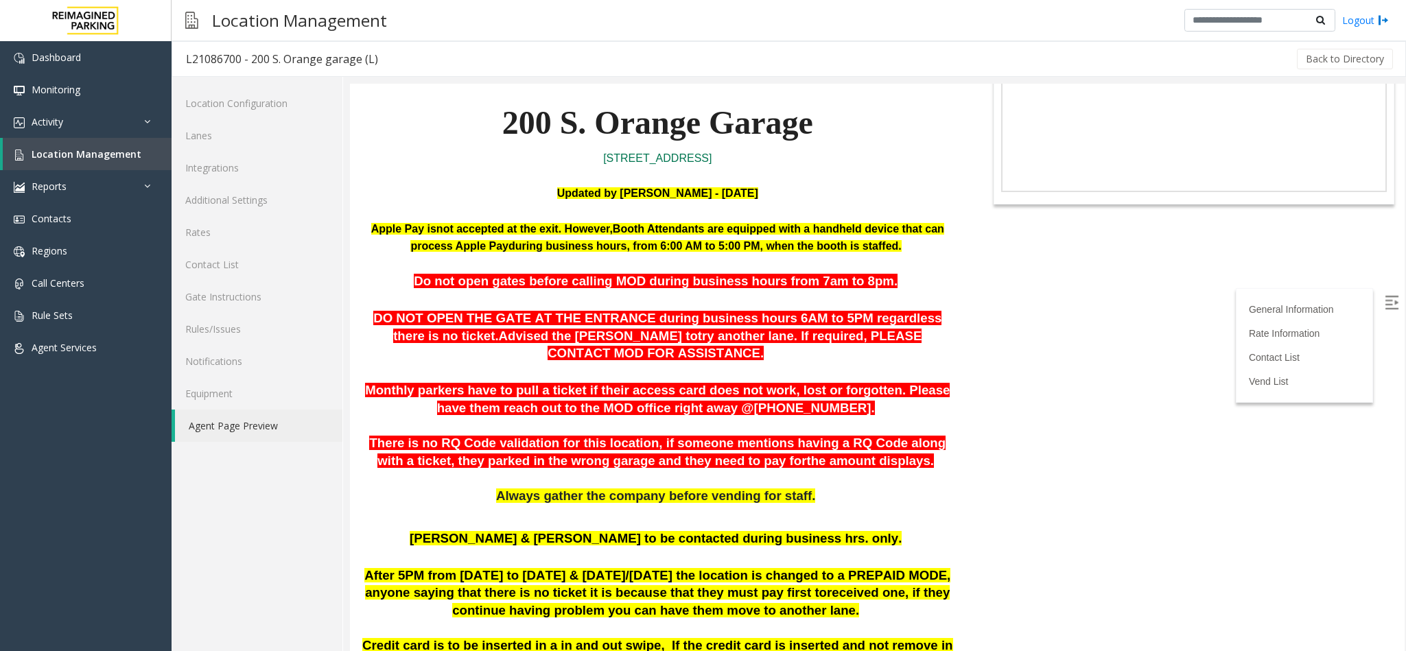
scroll to position [103, 0]
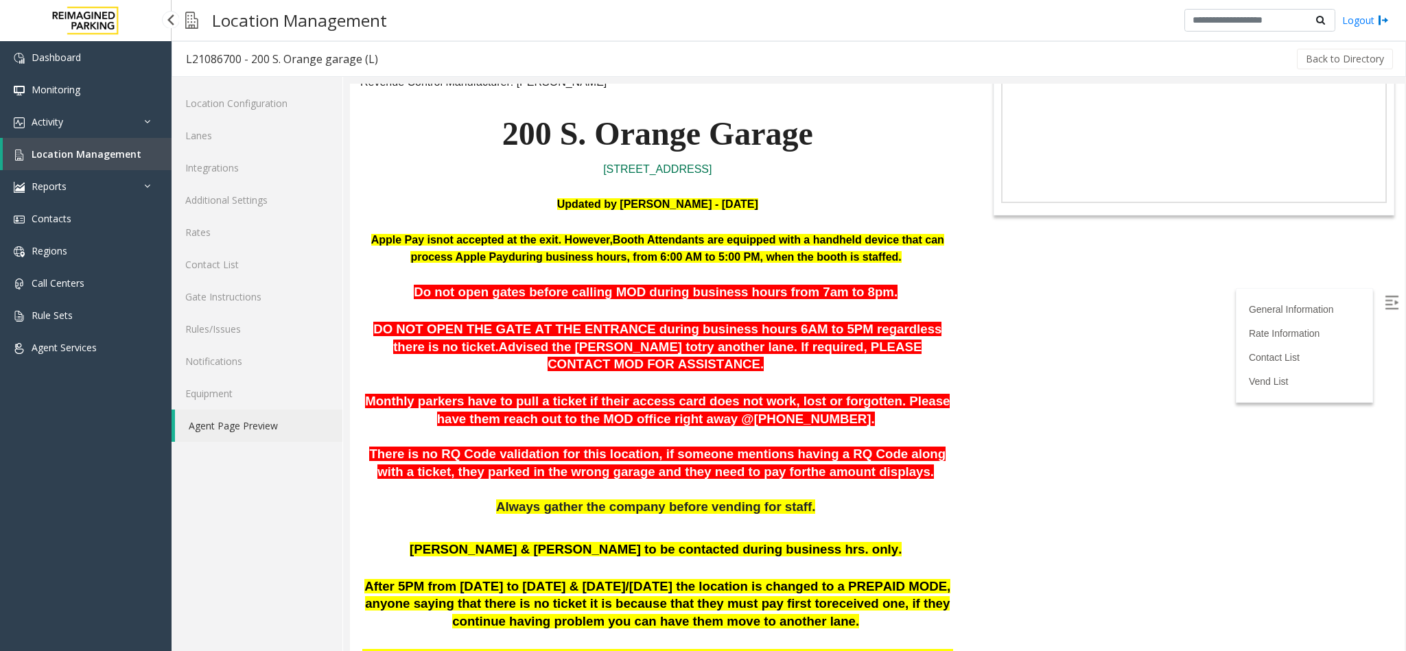
click at [109, 159] on span "Location Management" at bounding box center [87, 154] width 110 height 13
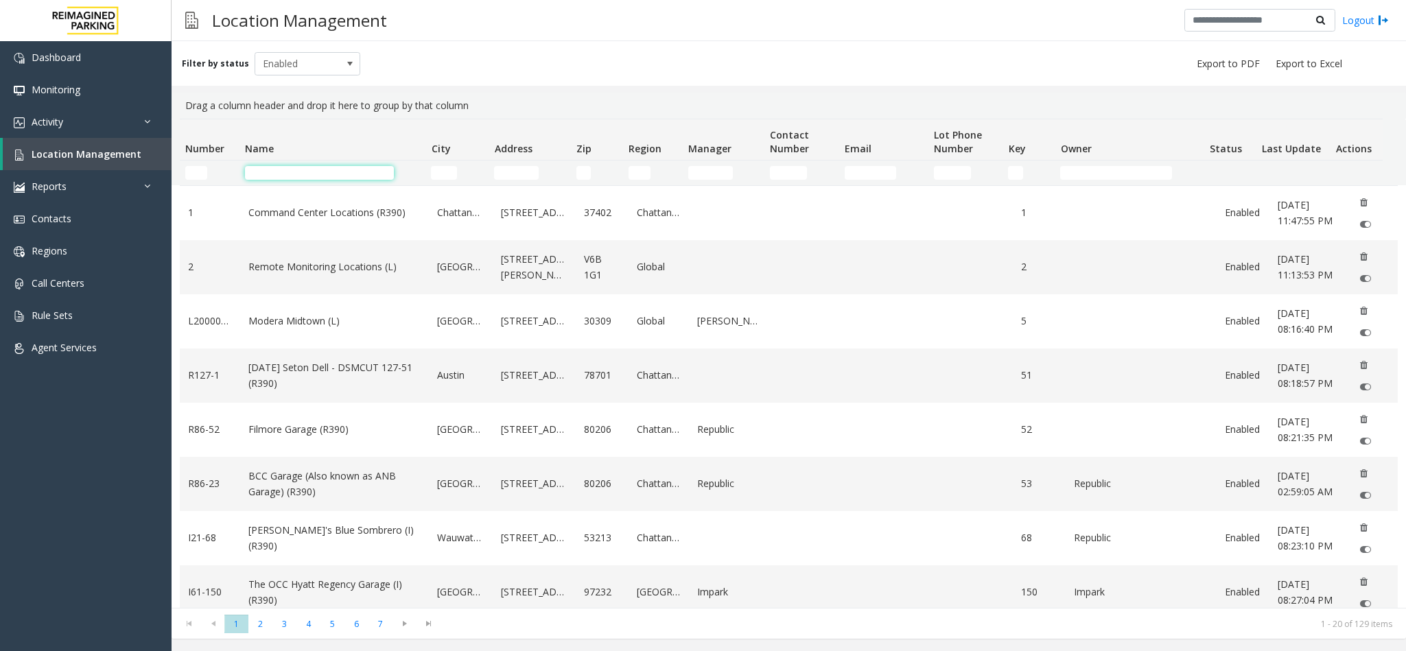
click at [358, 176] on input "Name Filter" at bounding box center [319, 173] width 149 height 14
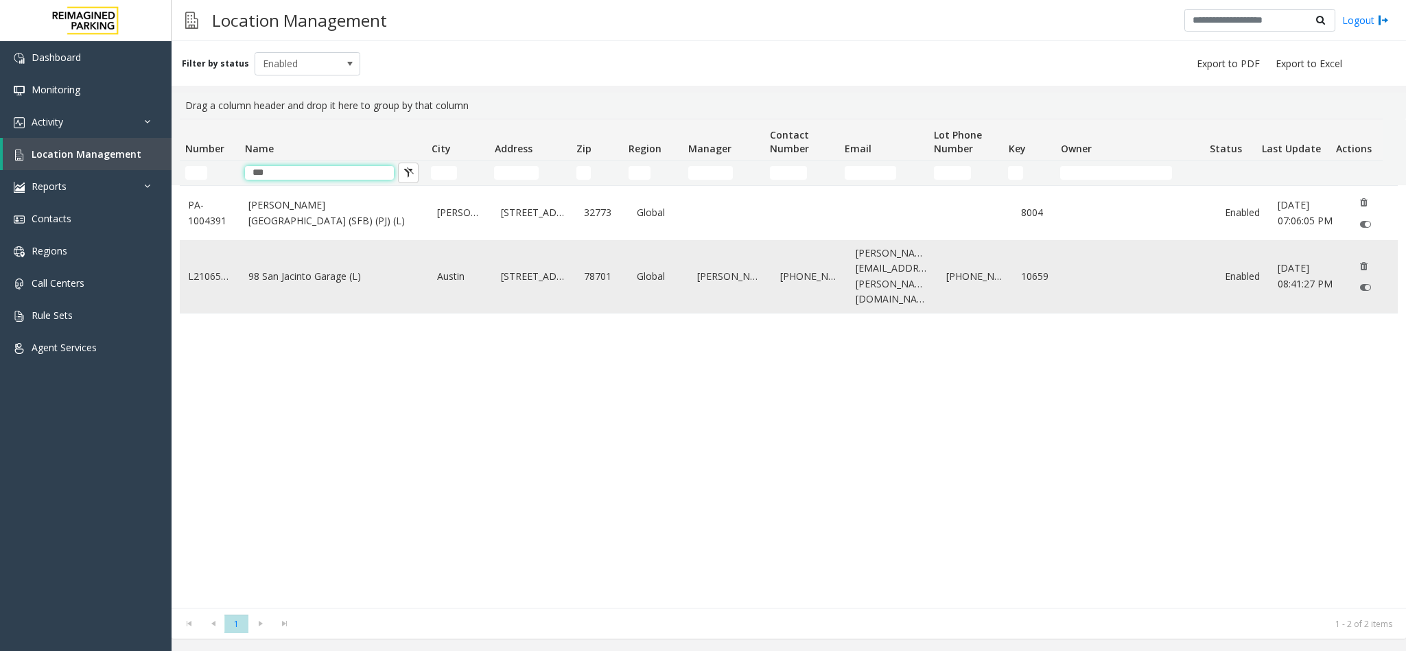
type input "***"
click at [319, 272] on link "98 San Jacinto Garage (L)" at bounding box center [334, 276] width 172 height 15
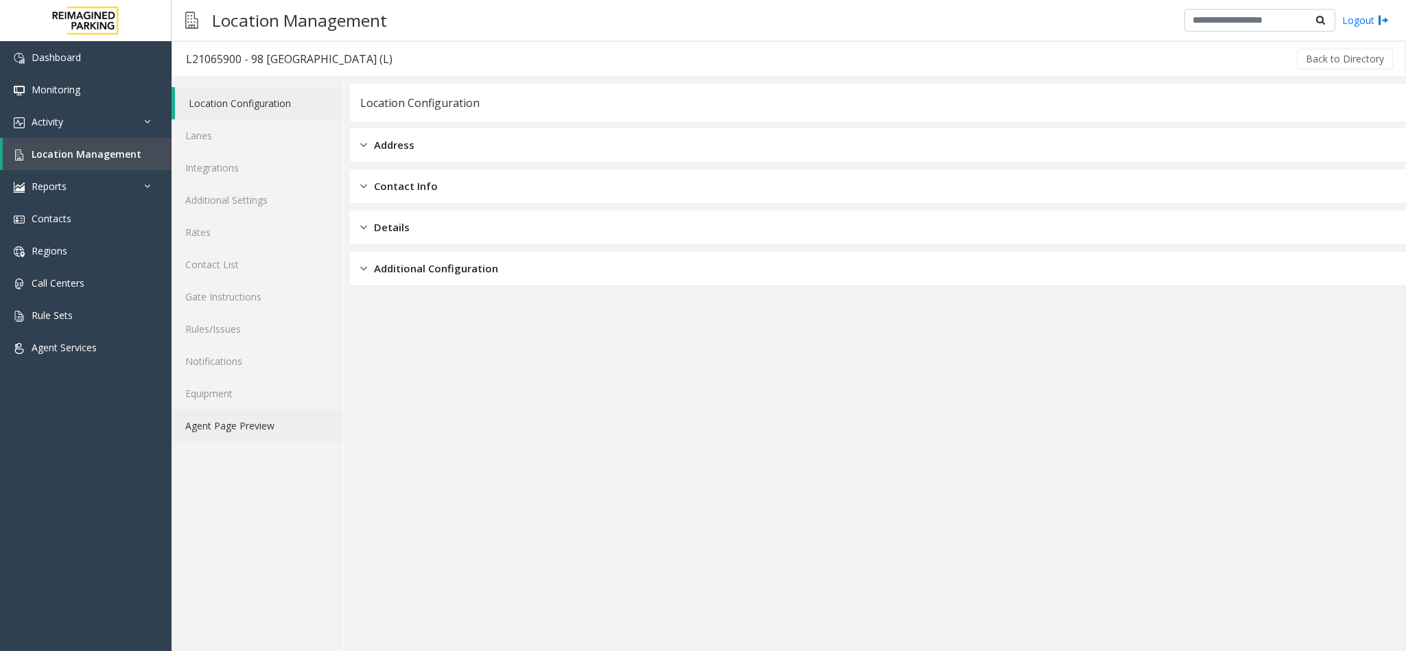
click at [255, 427] on link "Agent Page Preview" at bounding box center [257, 426] width 171 height 32
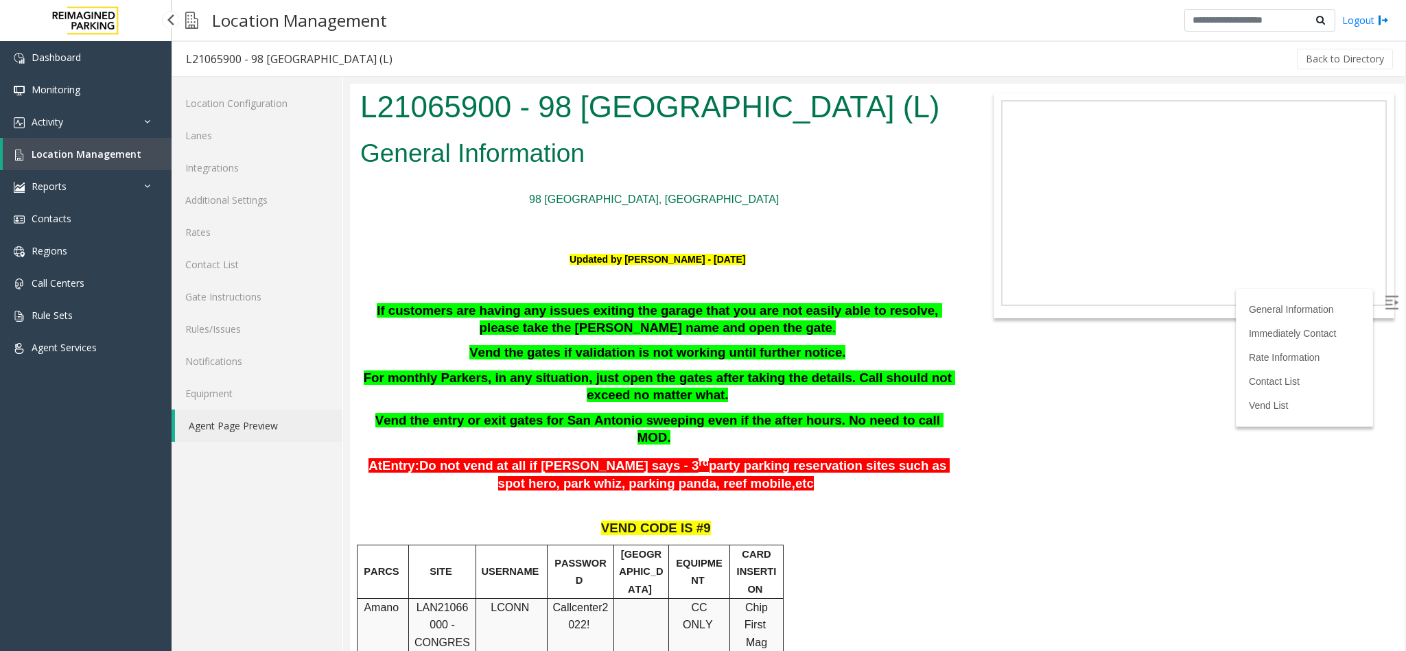
click at [117, 148] on span "Location Management" at bounding box center [87, 154] width 110 height 13
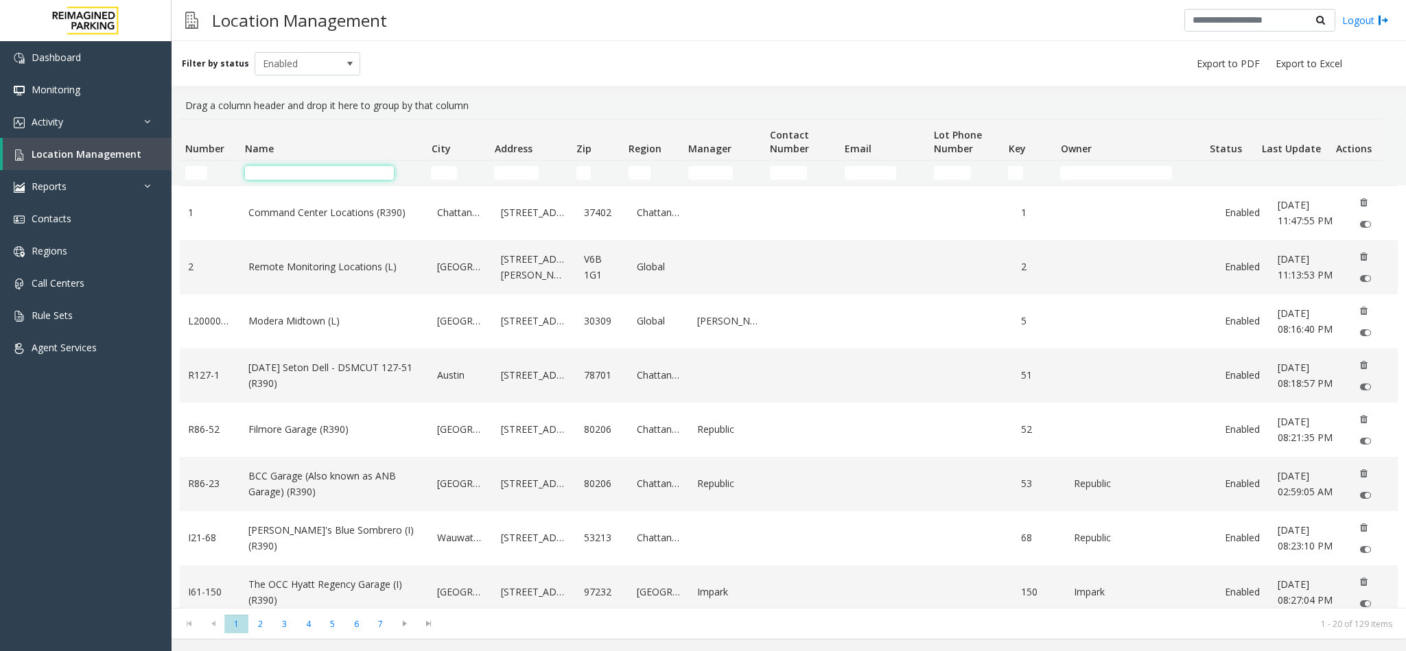
click at [329, 178] on input "Name Filter" at bounding box center [319, 173] width 149 height 14
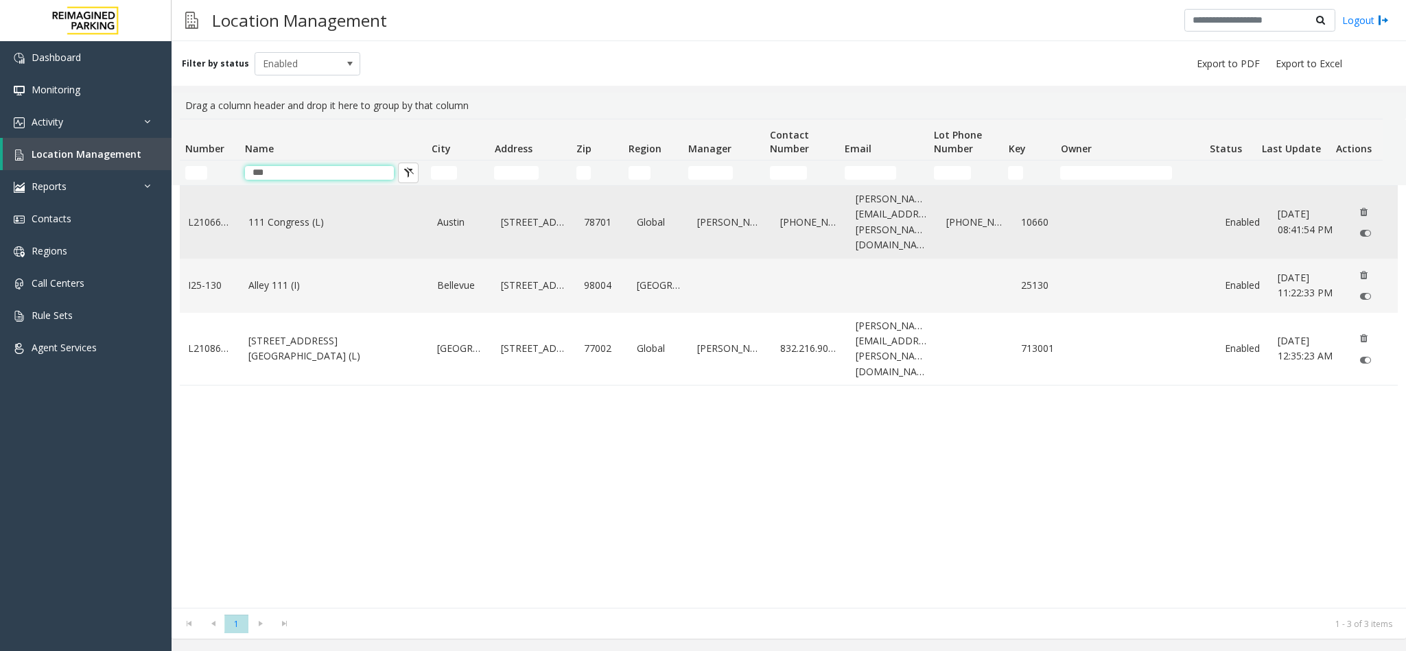
type input "***"
click at [307, 215] on link "111 Congress (L)" at bounding box center [334, 222] width 172 height 15
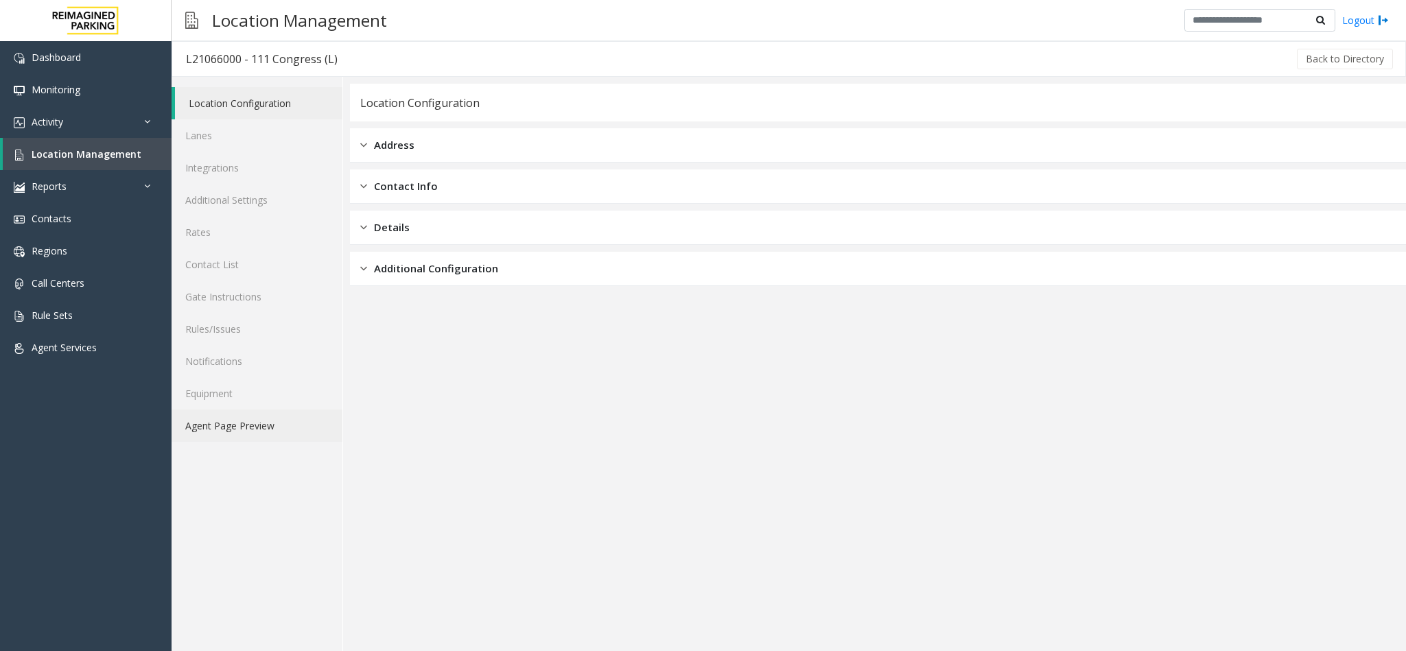
click at [285, 435] on link "Agent Page Preview" at bounding box center [257, 426] width 171 height 32
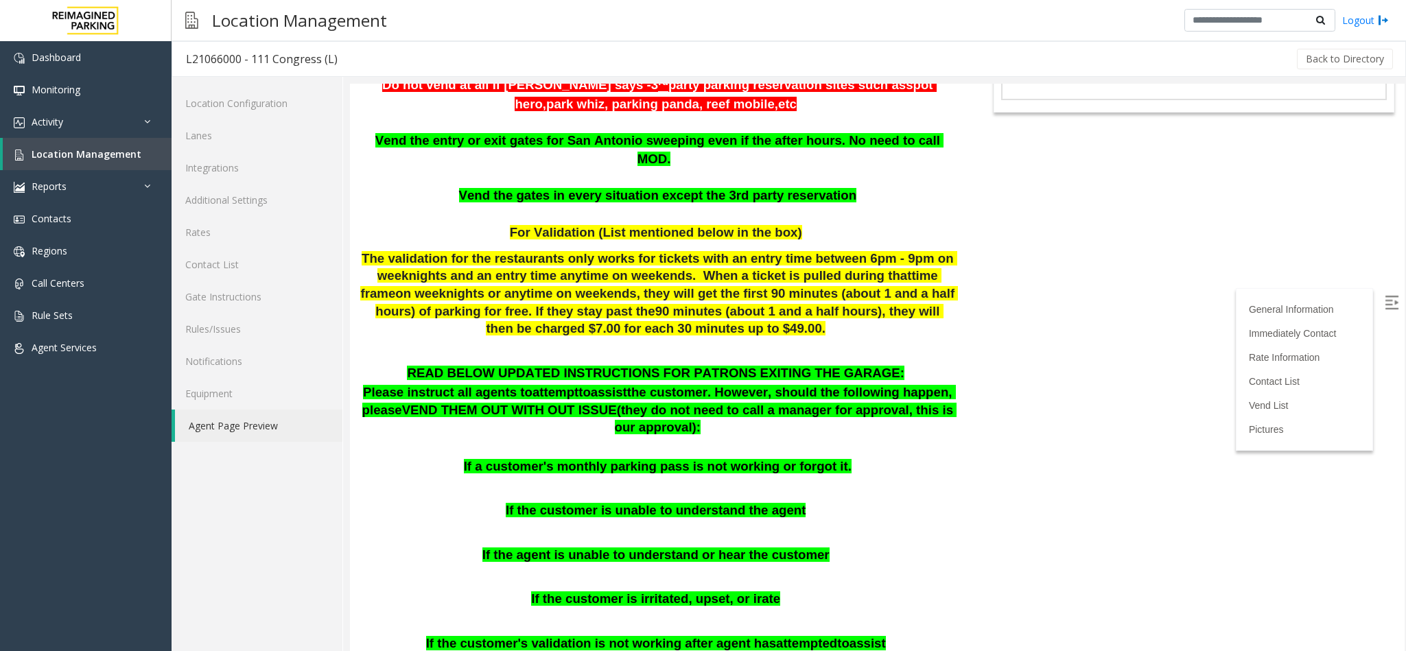
scroll to position [103, 0]
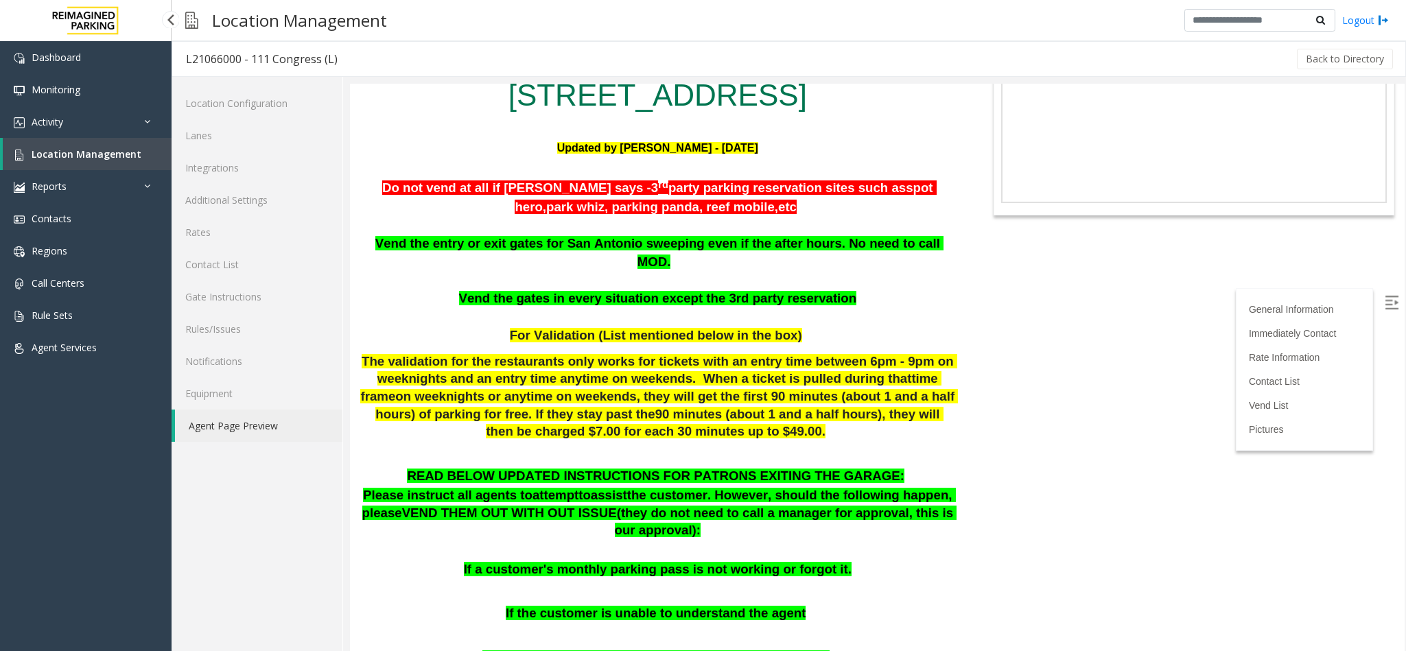
click at [85, 148] on span "Location Management" at bounding box center [87, 154] width 110 height 13
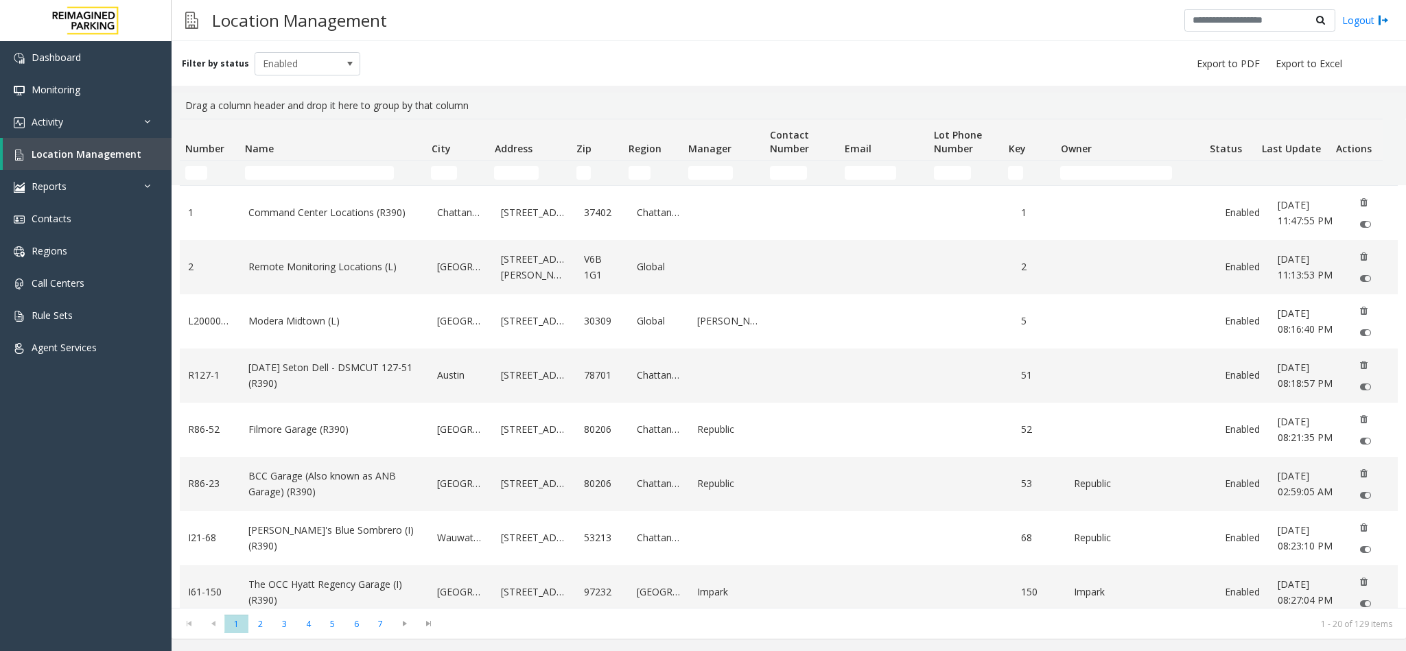
click at [327, 163] on td "Name Filter" at bounding box center [332, 173] width 186 height 25
click at [332, 167] on input "Name Filter" at bounding box center [319, 173] width 149 height 14
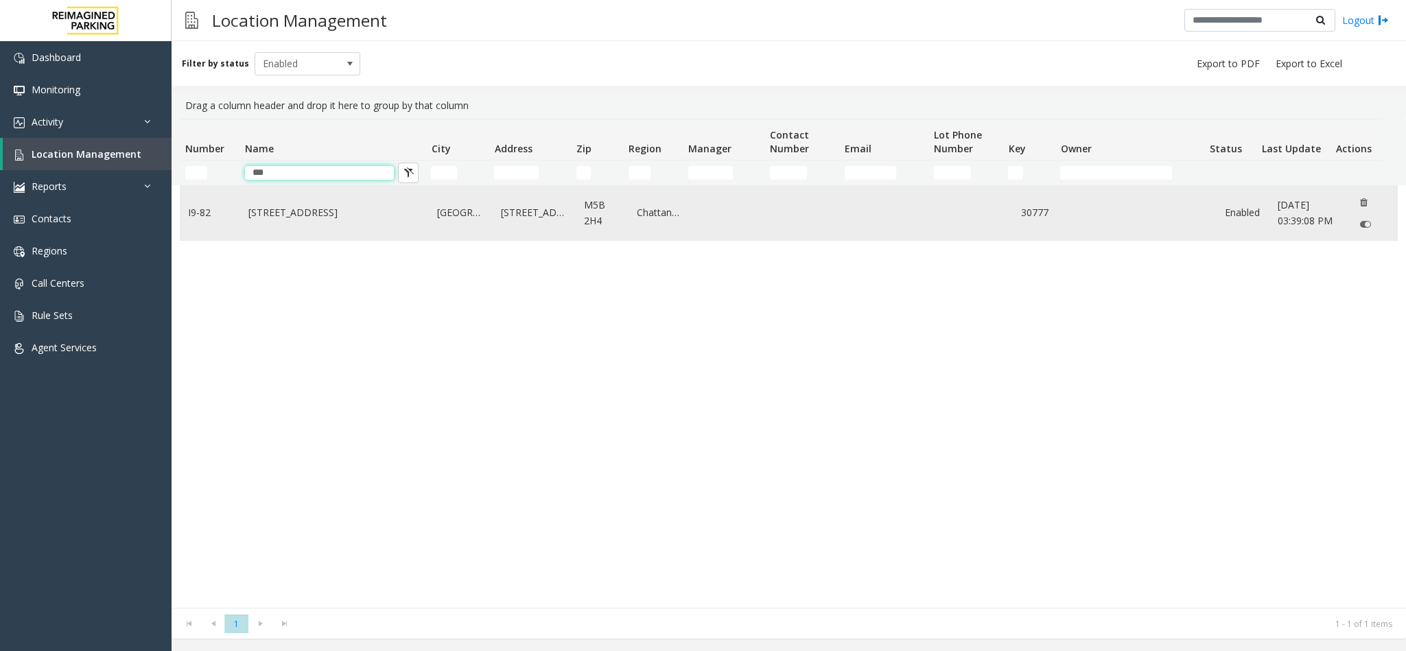
type input "***"
click at [292, 212] on link "777 Bay St. (I)" at bounding box center [334, 212] width 172 height 15
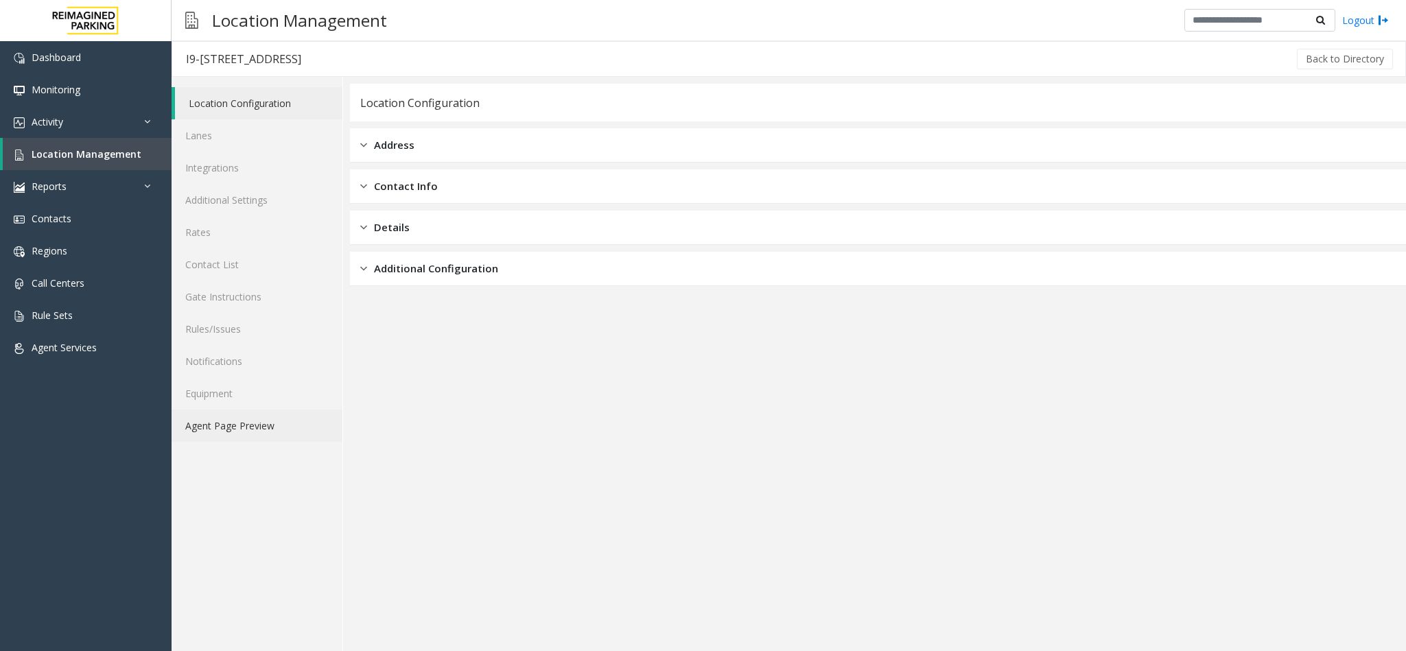
click at [189, 430] on link "Agent Page Preview" at bounding box center [257, 426] width 171 height 32
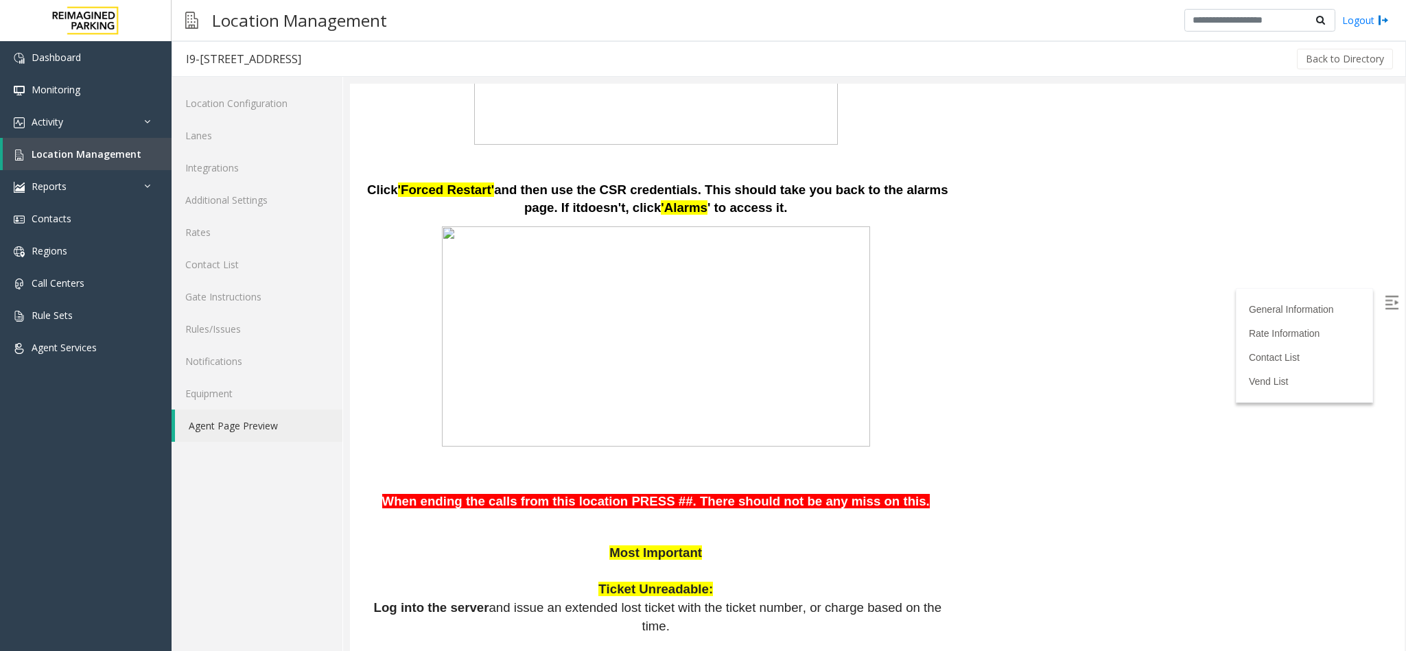
scroll to position [412, 0]
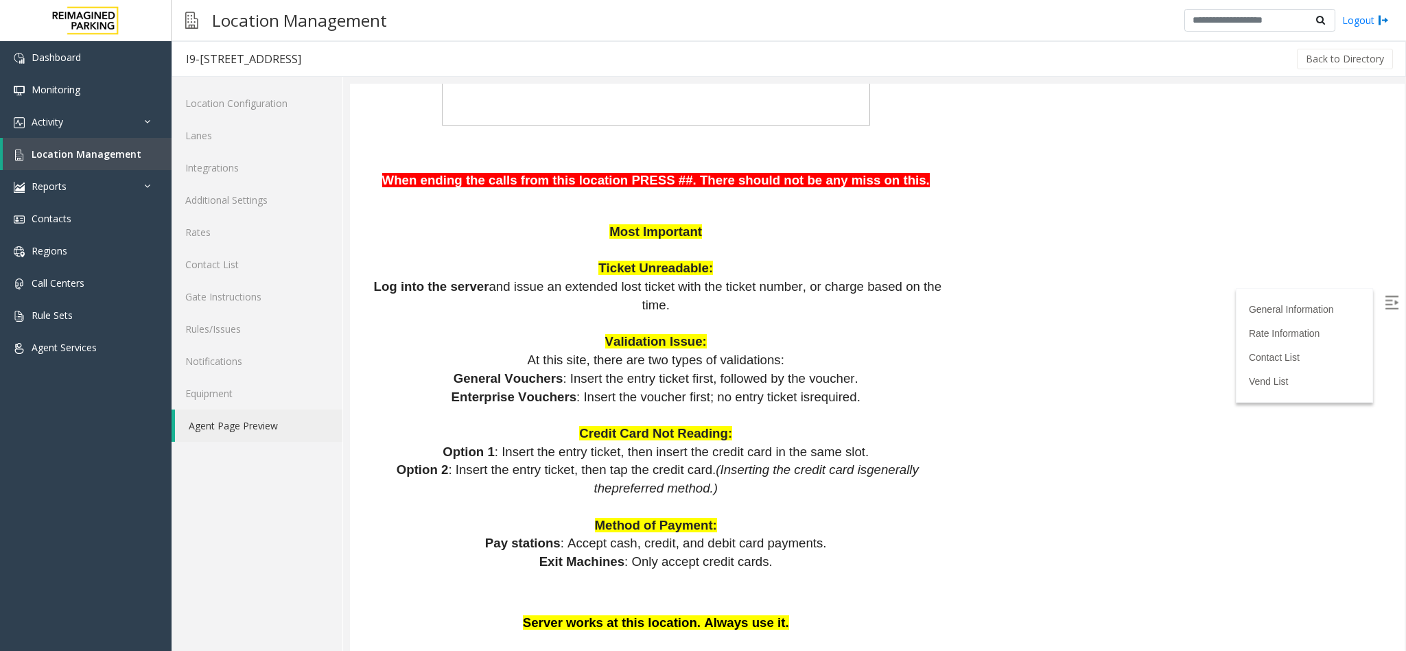
scroll to position [823, 0]
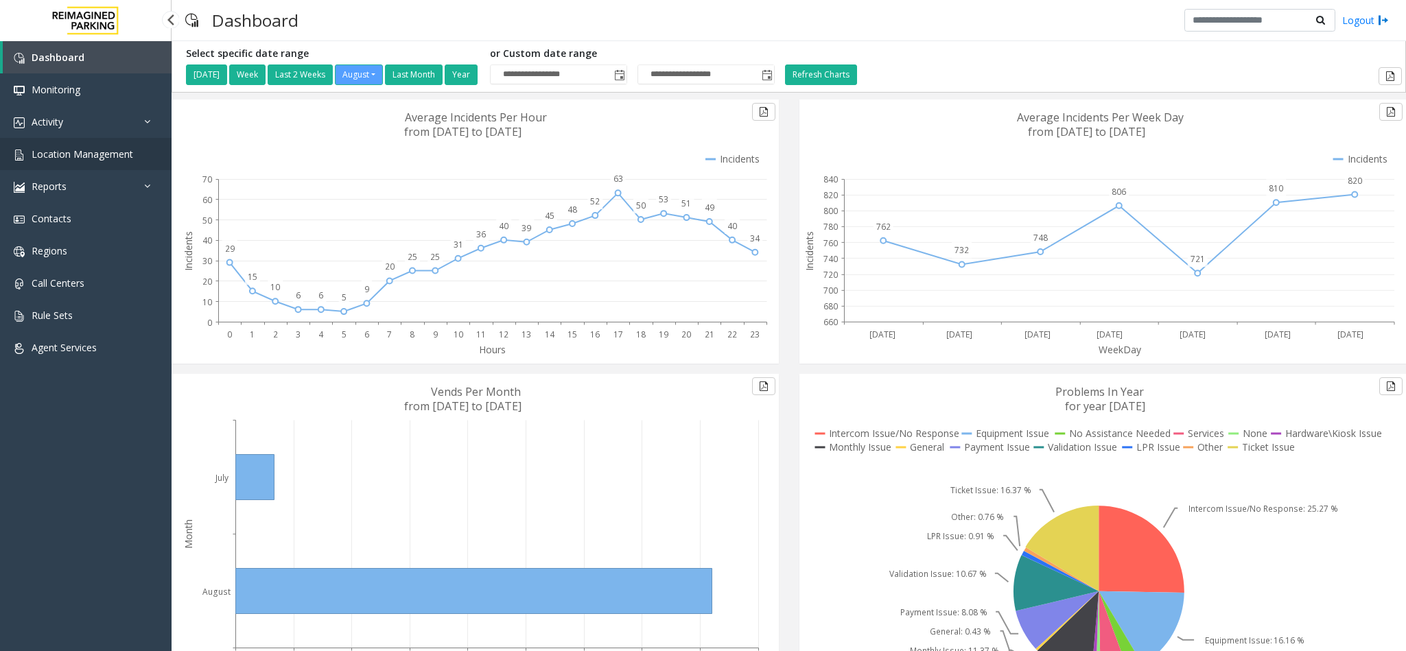
click at [84, 152] on span "Location Management" at bounding box center [83, 154] width 102 height 13
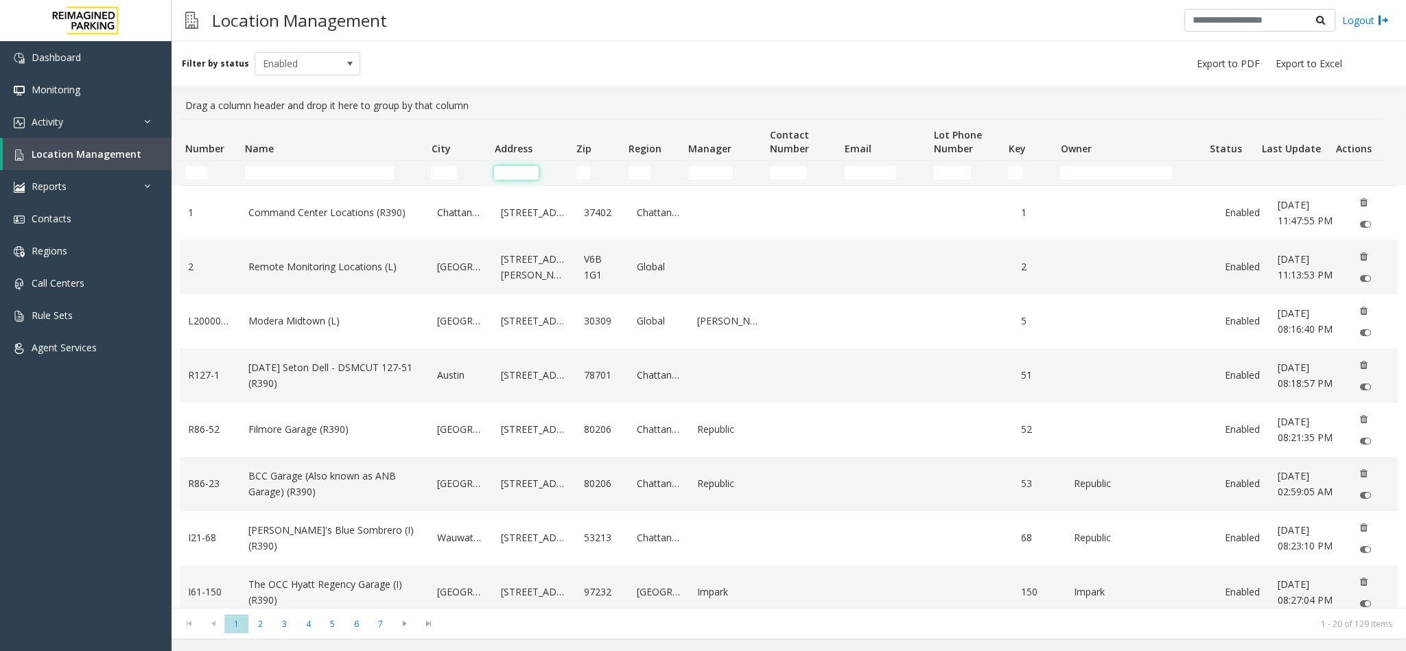
click at [501, 166] on input "Address Filter" at bounding box center [516, 173] width 45 height 14
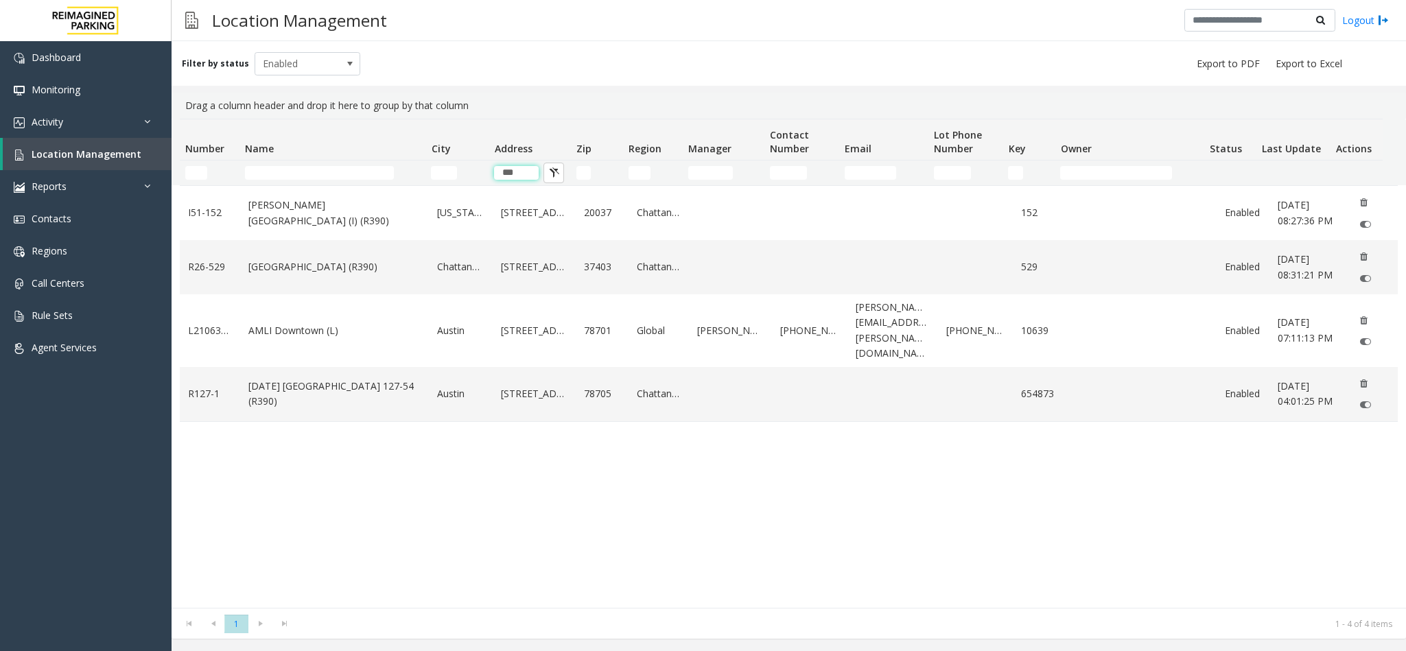
type input "***"
click at [1359, 19] on link "Logout" at bounding box center [1365, 20] width 47 height 14
